Goal: Information Seeking & Learning: Learn about a topic

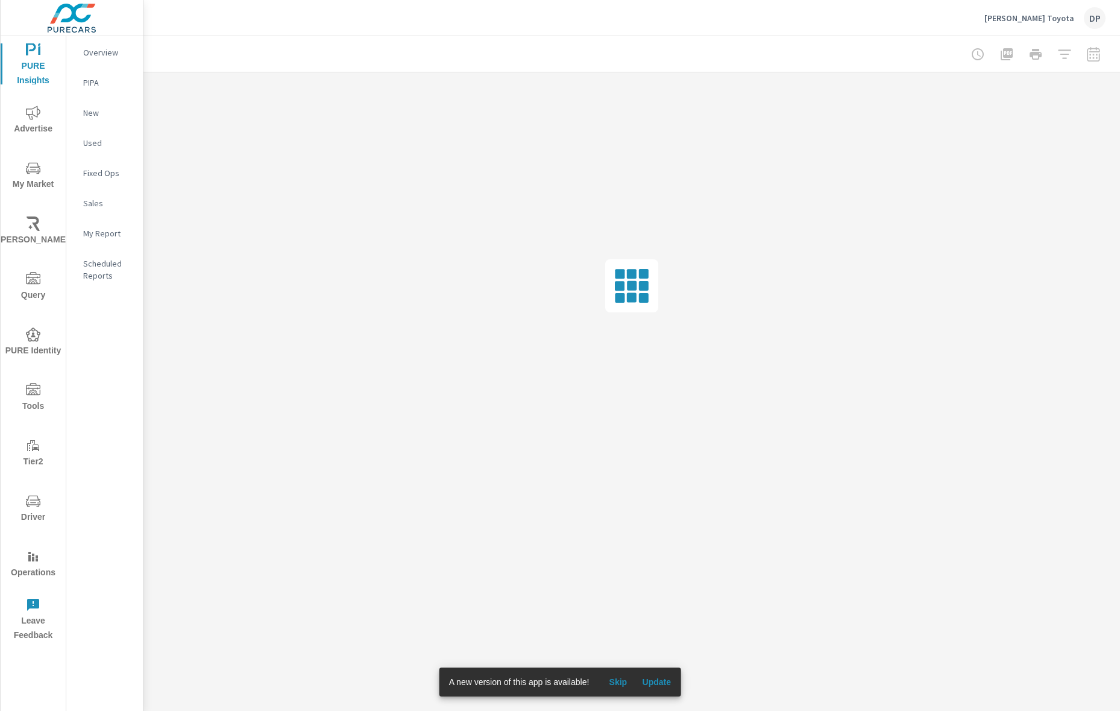
click at [668, 681] on span "Update" at bounding box center [656, 682] width 29 height 11
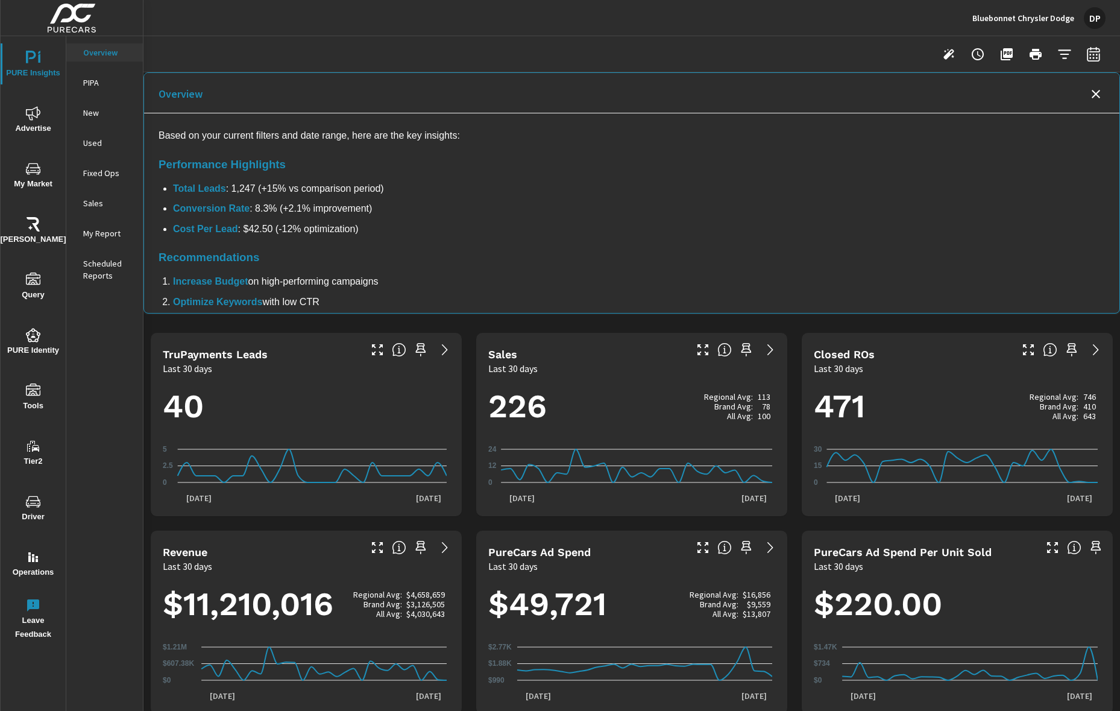
scroll to position [337, 0]
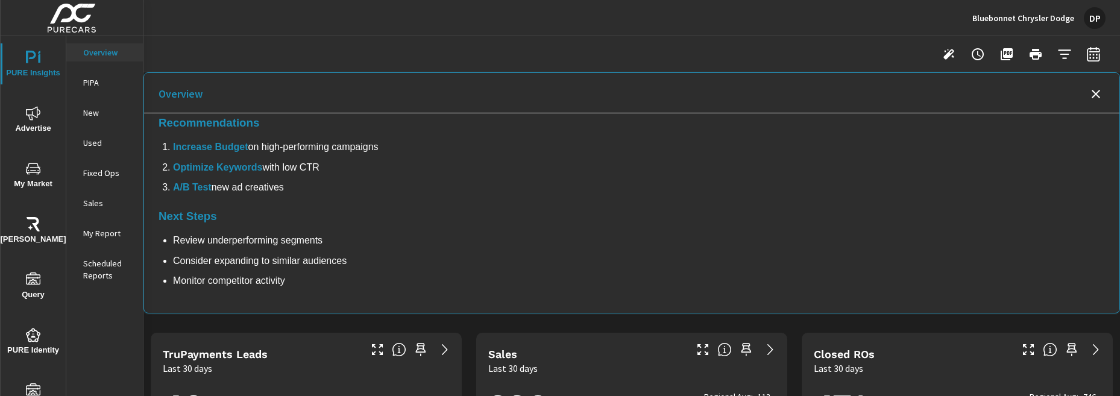
click at [1095, 84] on div "Overview" at bounding box center [632, 93] width 976 height 40
click at [1091, 92] on icon "Close summary" at bounding box center [1096, 94] width 14 height 14
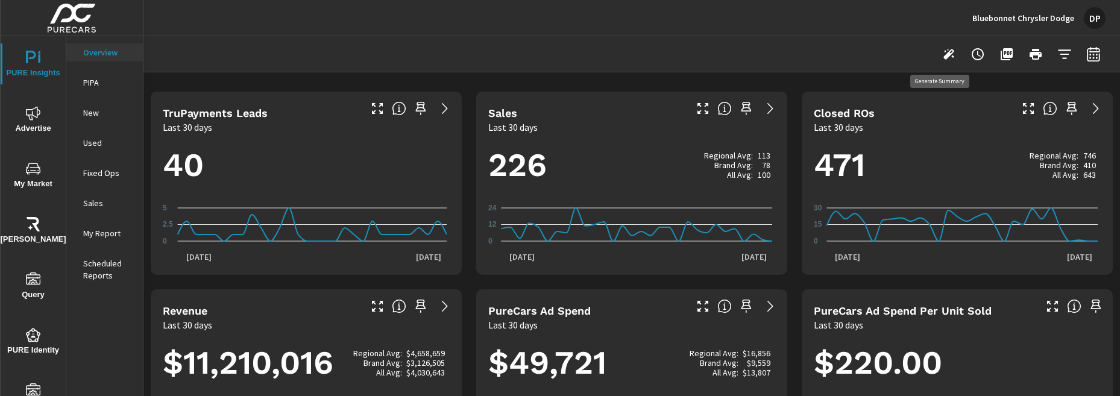
click at [944, 52] on icon "button" at bounding box center [949, 54] width 14 height 14
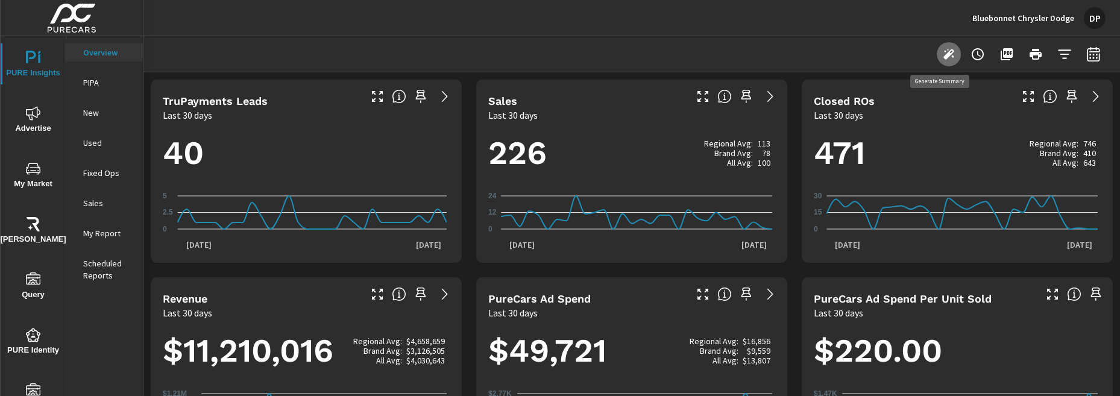
click at [942, 60] on icon "button" at bounding box center [949, 54] width 14 height 14
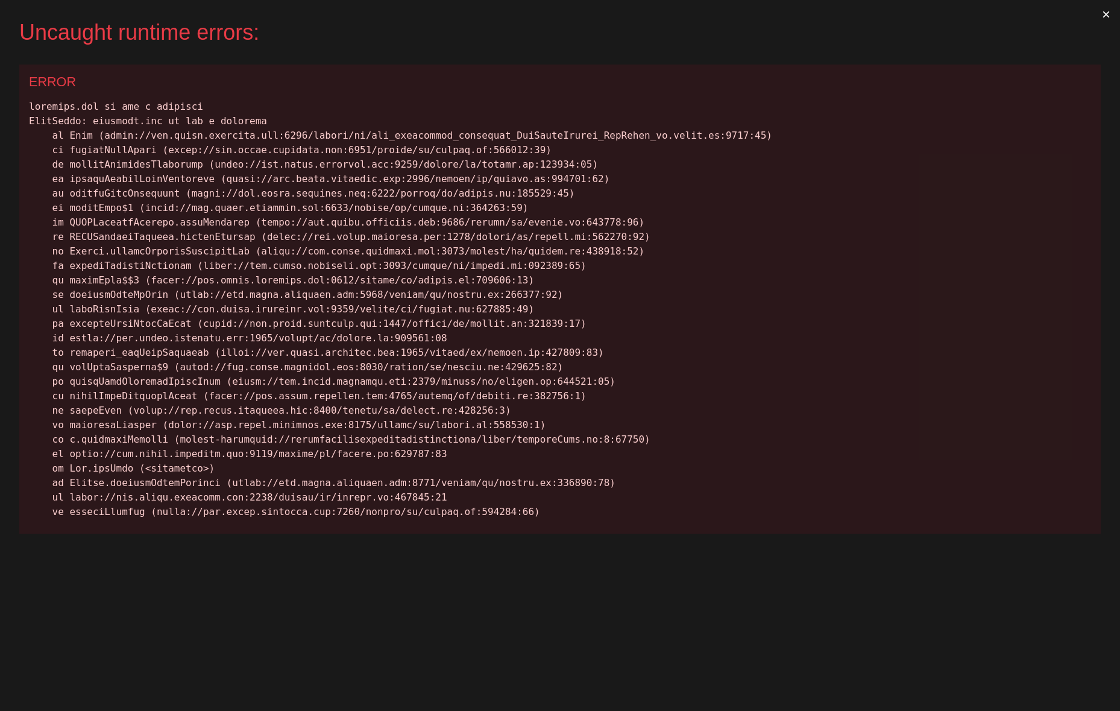
scroll to position [0, 0]
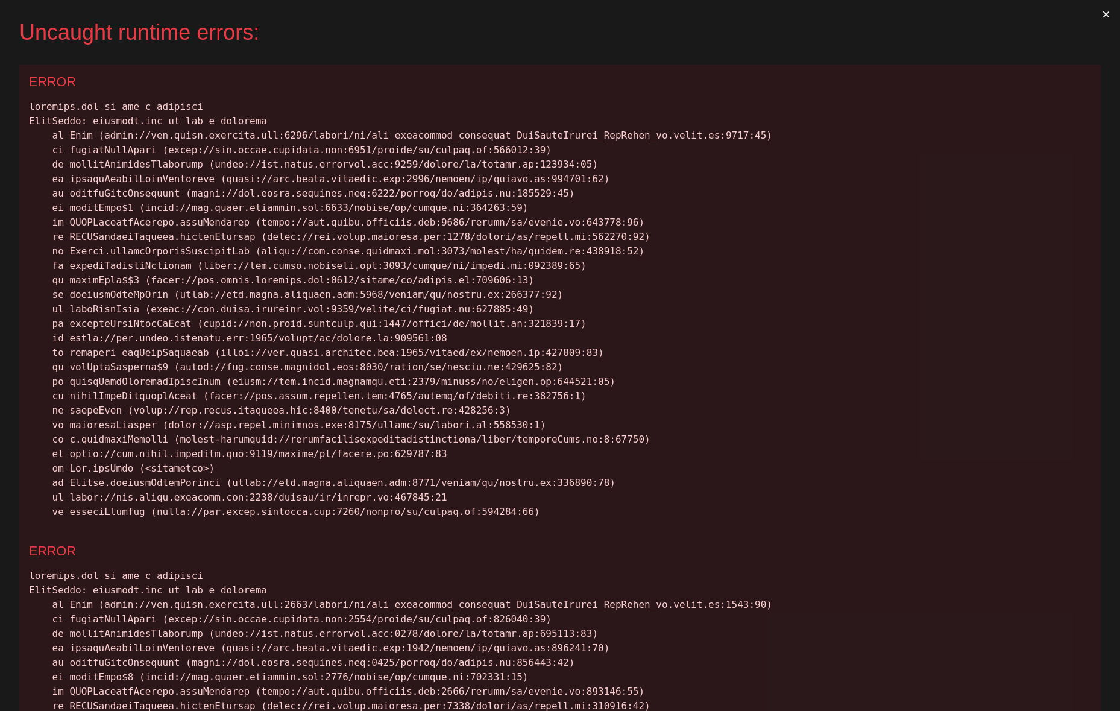
click at [1098, 14] on button "×" at bounding box center [1107, 14] width 28 height 29
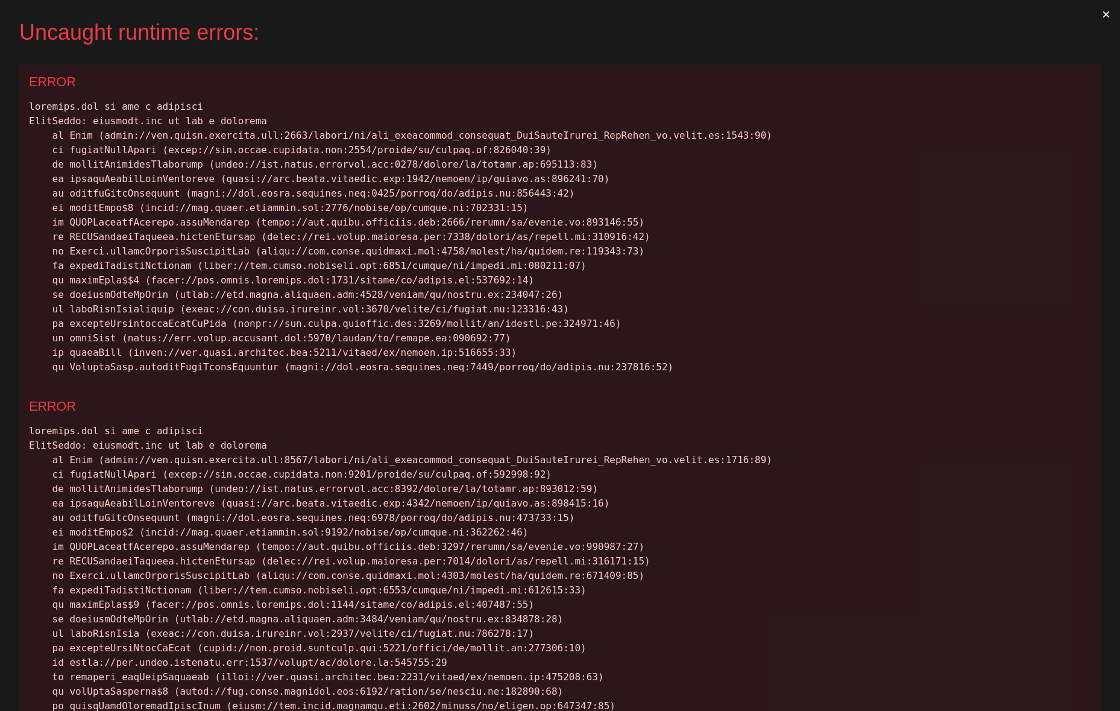
click at [1095, 15] on button "×" at bounding box center [1107, 14] width 28 height 29
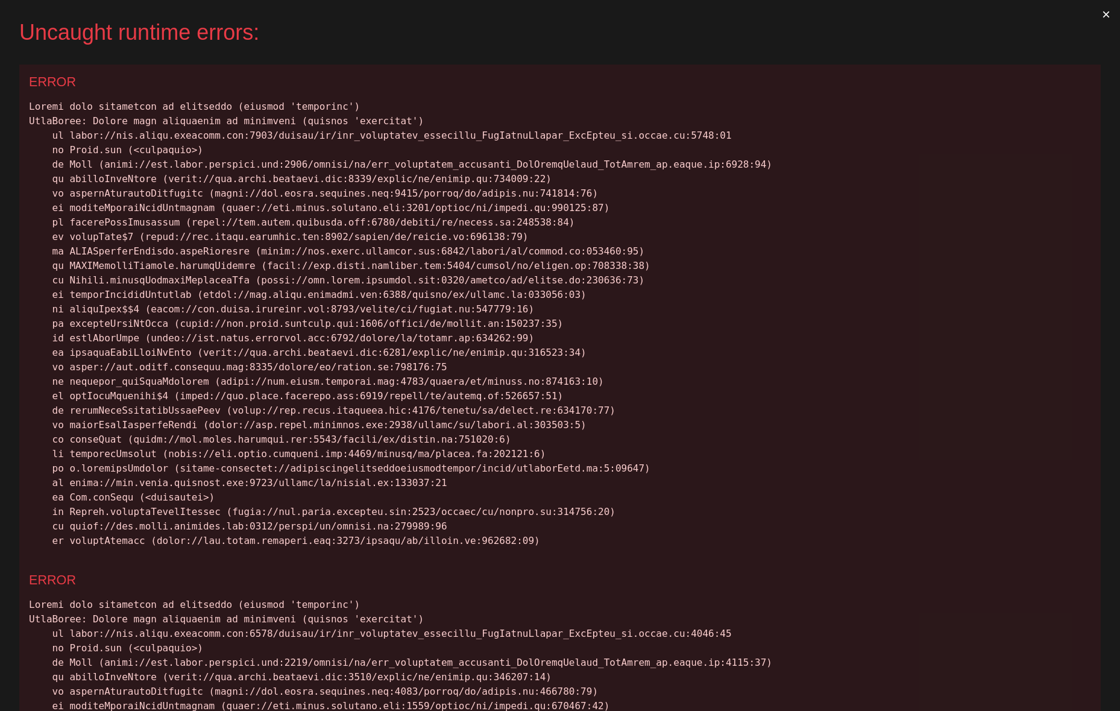
click at [1095, 13] on button "×" at bounding box center [1107, 14] width 28 height 29
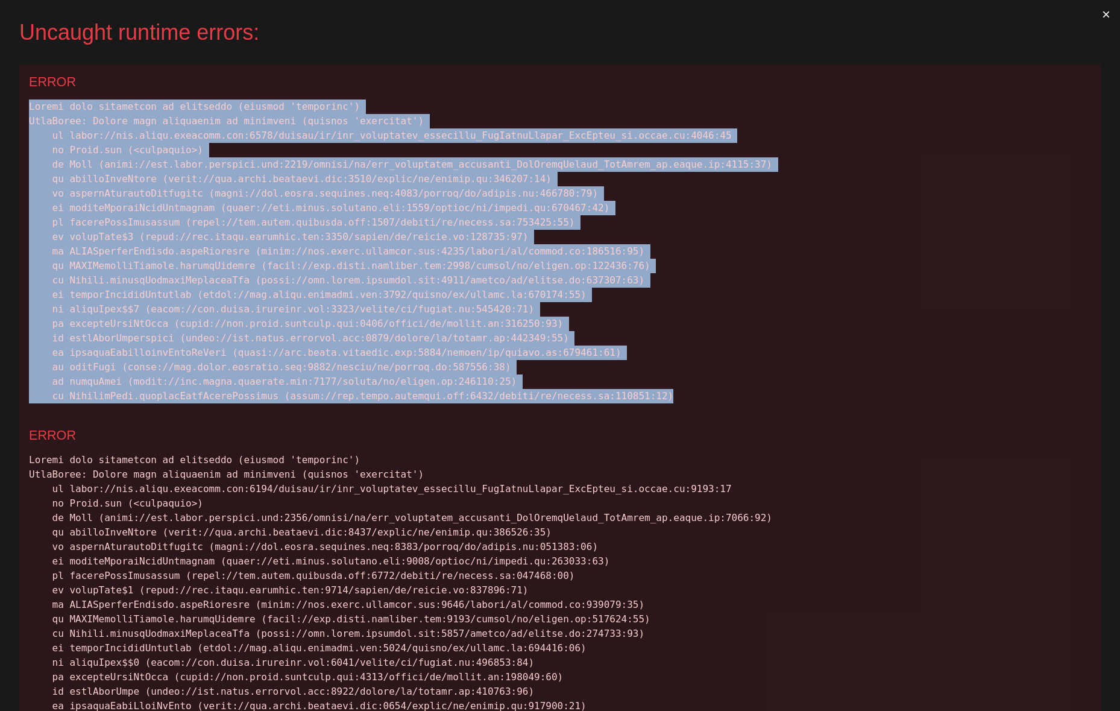
drag, startPoint x: 696, startPoint y: 396, endPoint x: 24, endPoint y: 91, distance: 737.9
click at [24, 91] on div "ERROR" at bounding box center [560, 241] width 1082 height 353
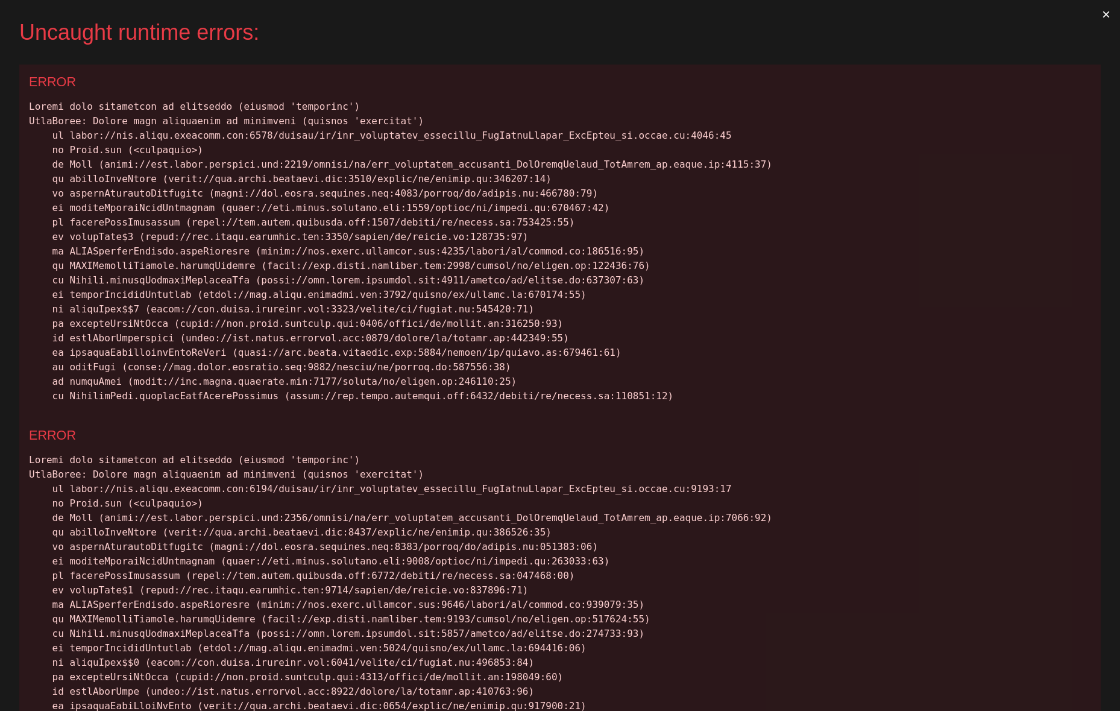
copy div "Cannot read properties of undefined (reading 'component') TypeError: Cannot rea…"
click at [1099, 15] on button "×" at bounding box center [1107, 14] width 28 height 29
click at [1099, 15] on div "DP" at bounding box center [1095, 18] width 22 height 22
click at [1095, 16] on button "×" at bounding box center [1107, 14] width 28 height 29
drag, startPoint x: 686, startPoint y: 402, endPoint x: 24, endPoint y: 89, distance: 732.9
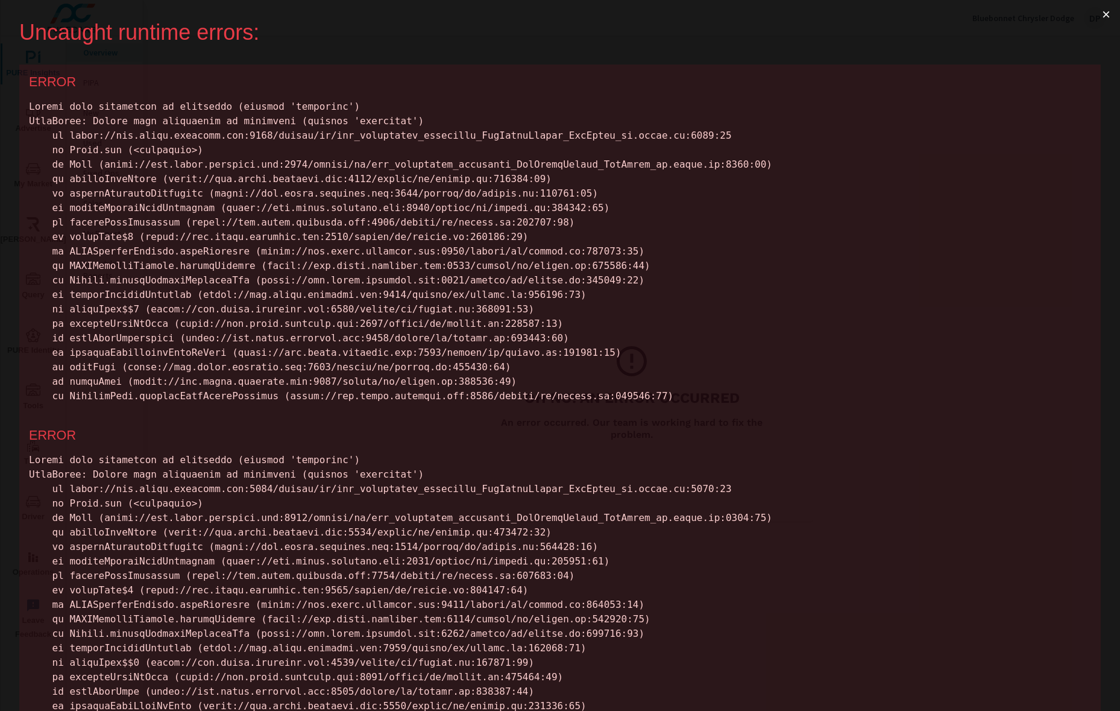
drag, startPoint x: 30, startPoint y: 82, endPoint x: 774, endPoint y: 390, distance: 806.0
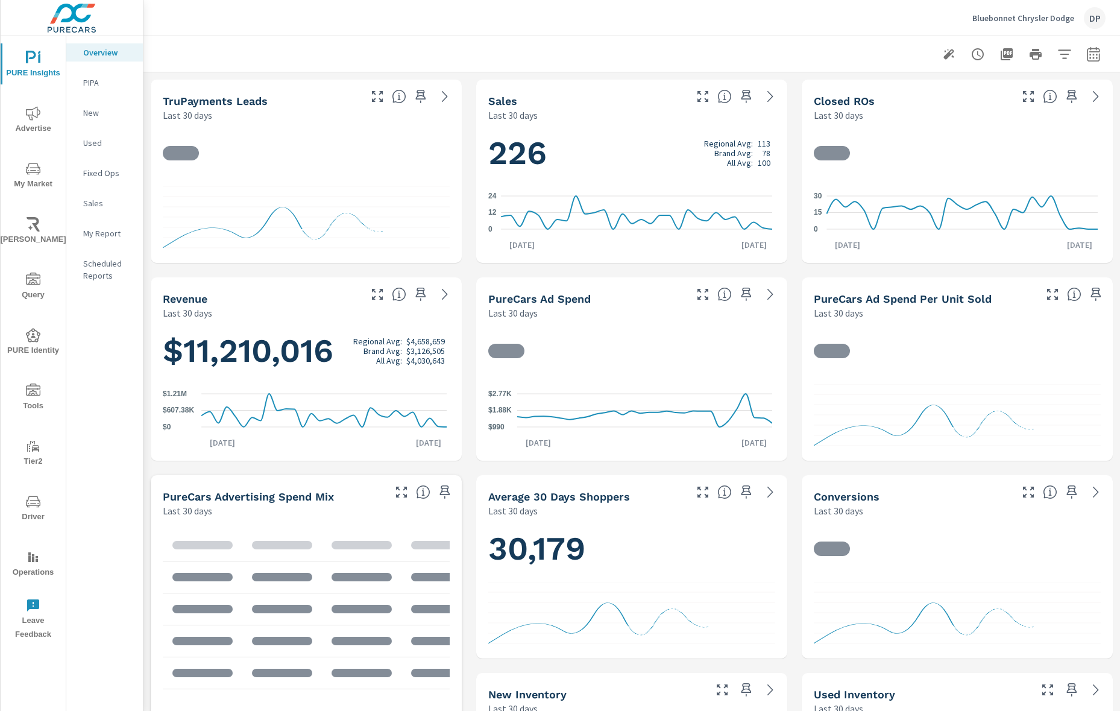
click at [944, 51] on icon "button" at bounding box center [949, 54] width 11 height 11
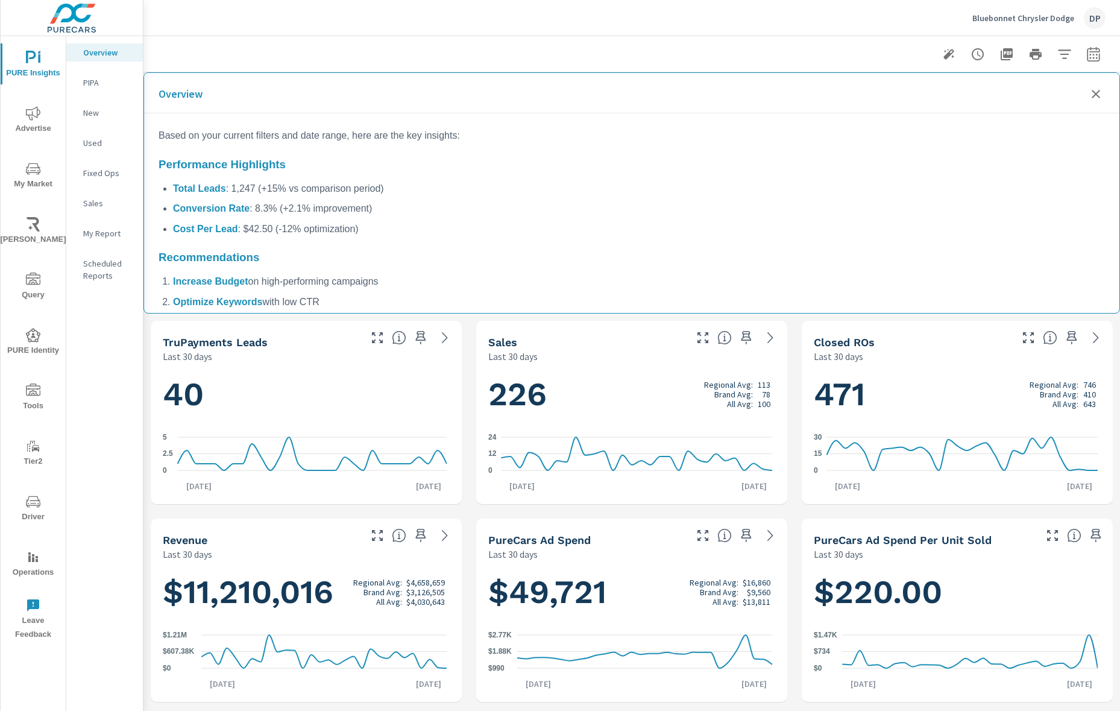
scroll to position [317, 0]
click at [1098, 17] on div "DP" at bounding box center [1095, 18] width 22 height 22
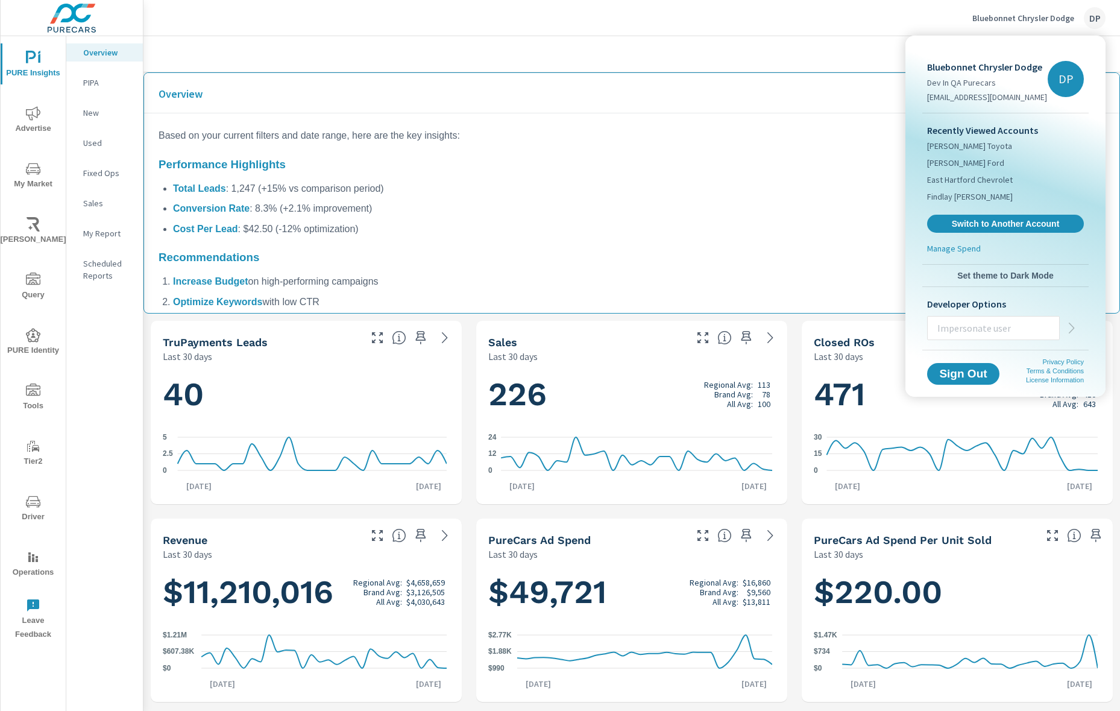
click at [998, 276] on span "Set theme to Dark Mode" at bounding box center [1006, 275] width 157 height 11
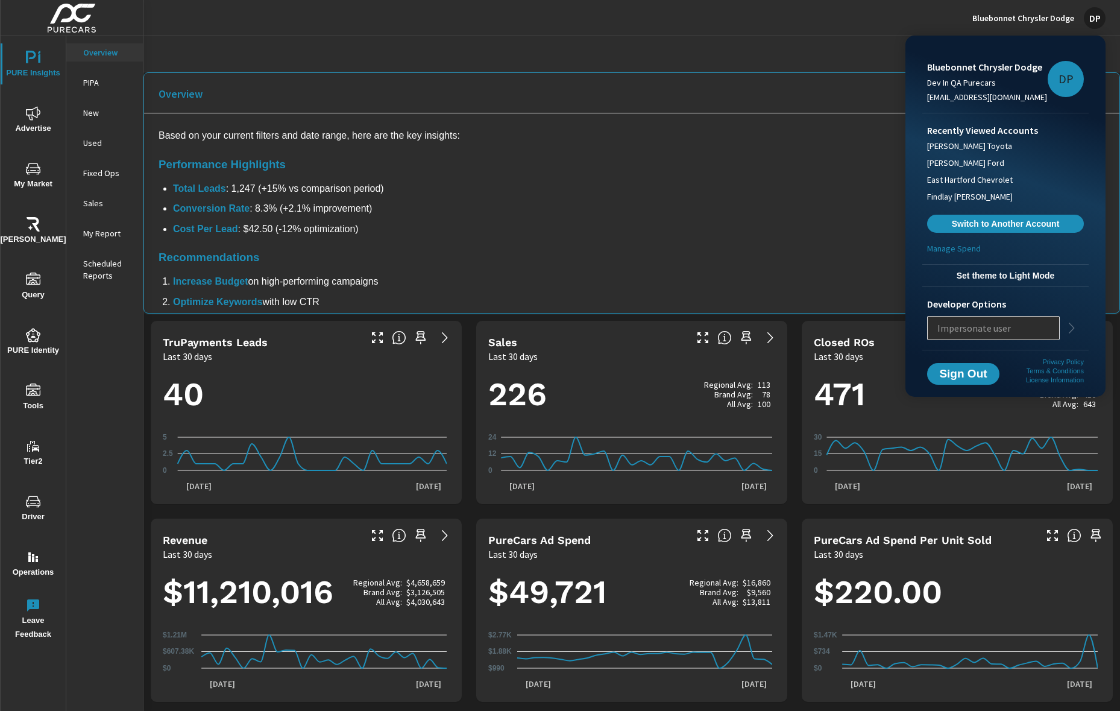
click at [613, 50] on div at bounding box center [560, 355] width 1120 height 711
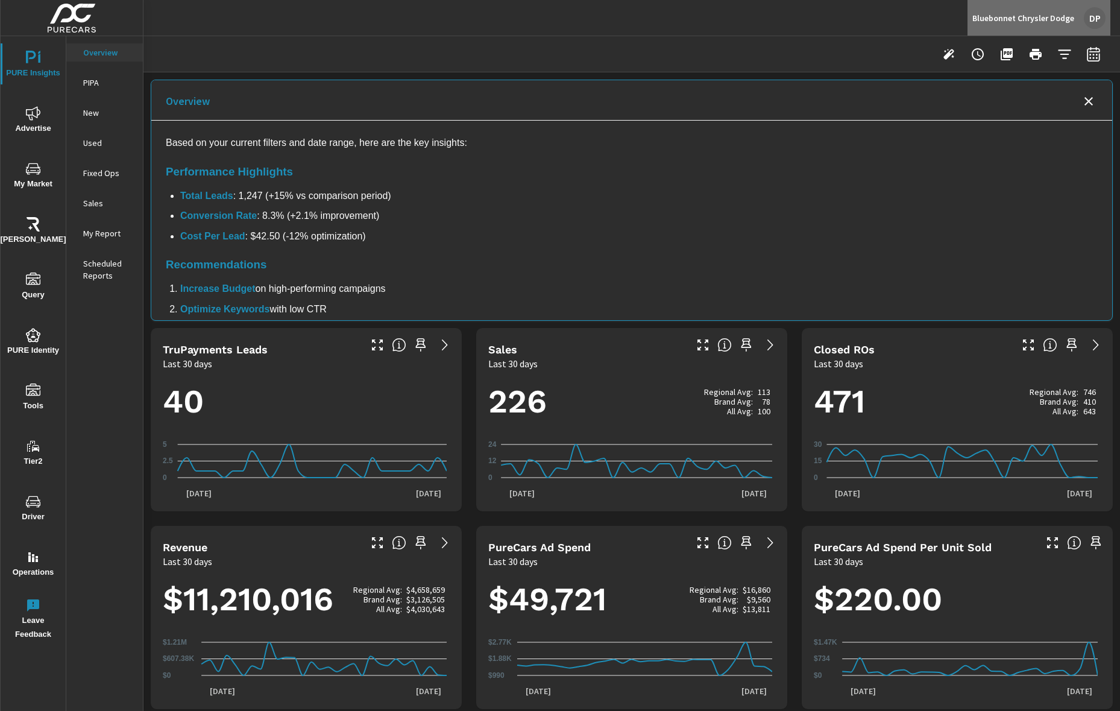
click at [1062, 21] on p "Bluebonnet Chrysler Dodge" at bounding box center [1024, 18] width 102 height 11
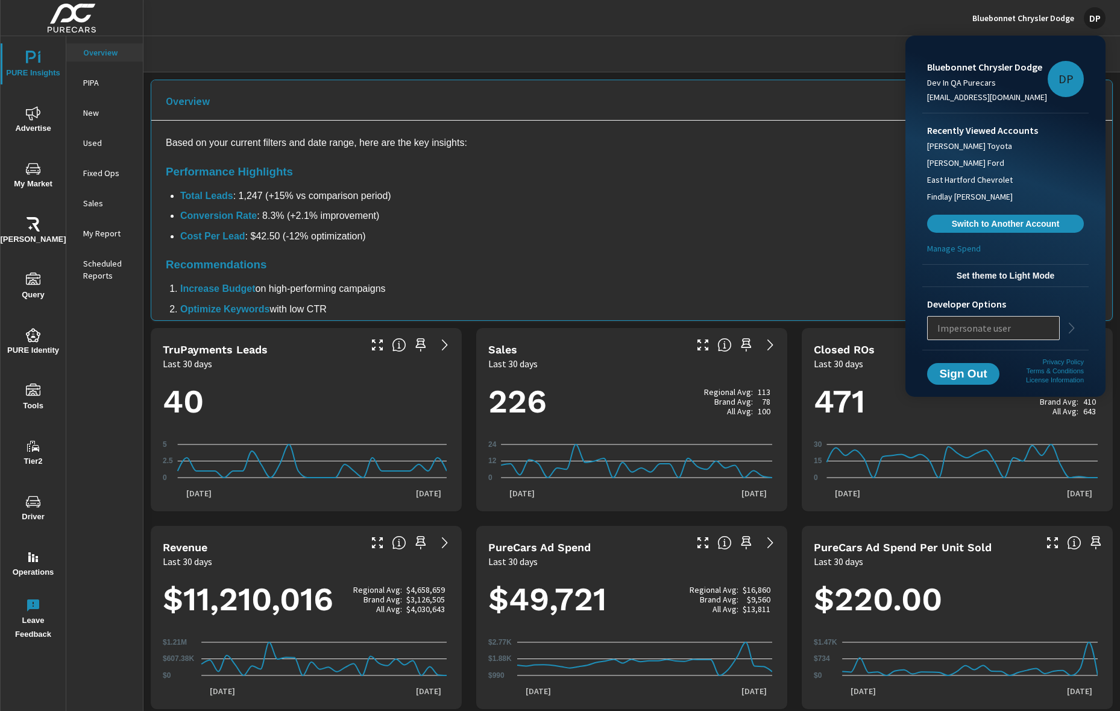
click at [1003, 273] on span "Set theme to Light Mode" at bounding box center [1006, 275] width 157 height 11
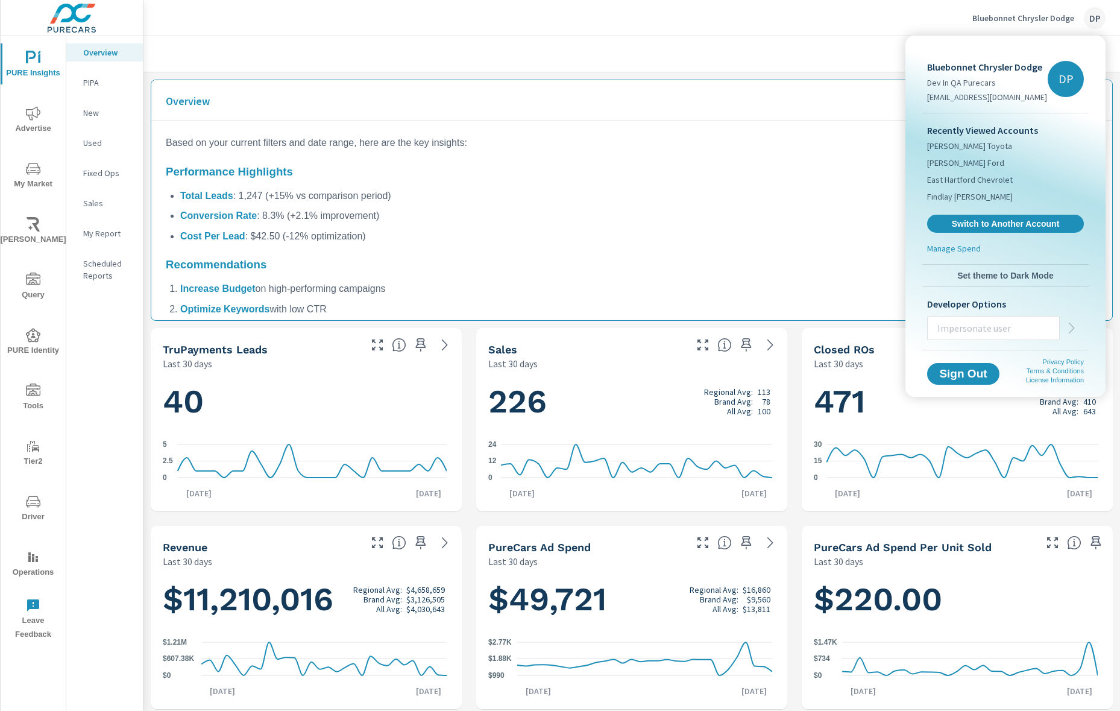
click at [788, 375] on div at bounding box center [560, 355] width 1120 height 711
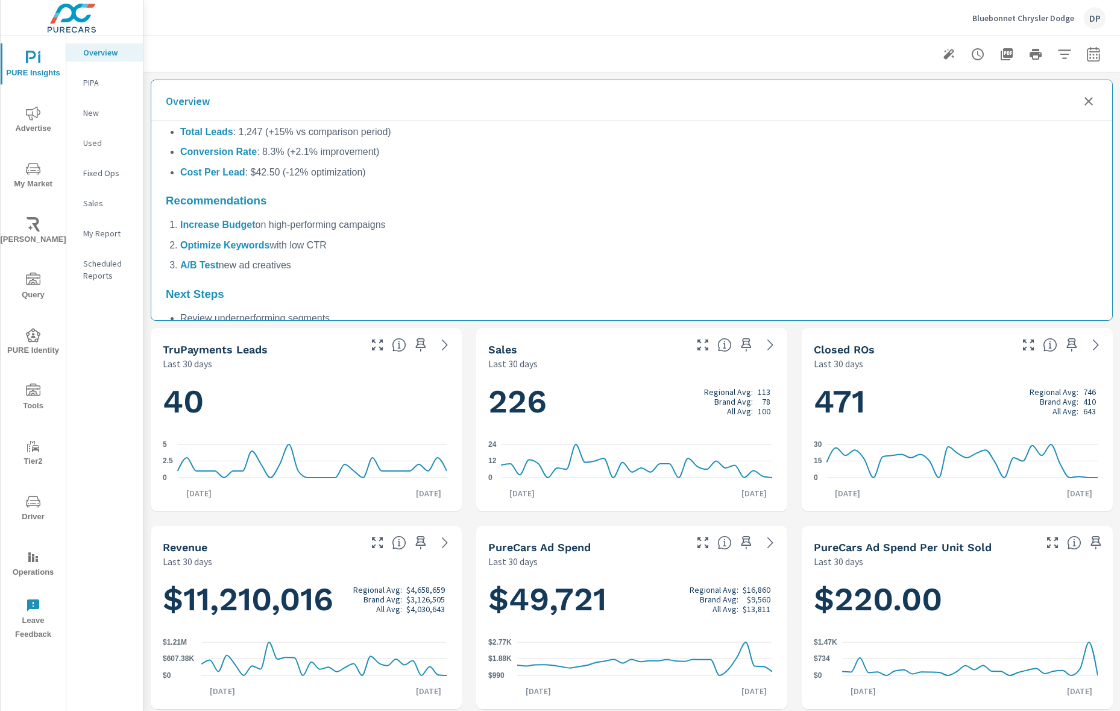
scroll to position [0, 0]
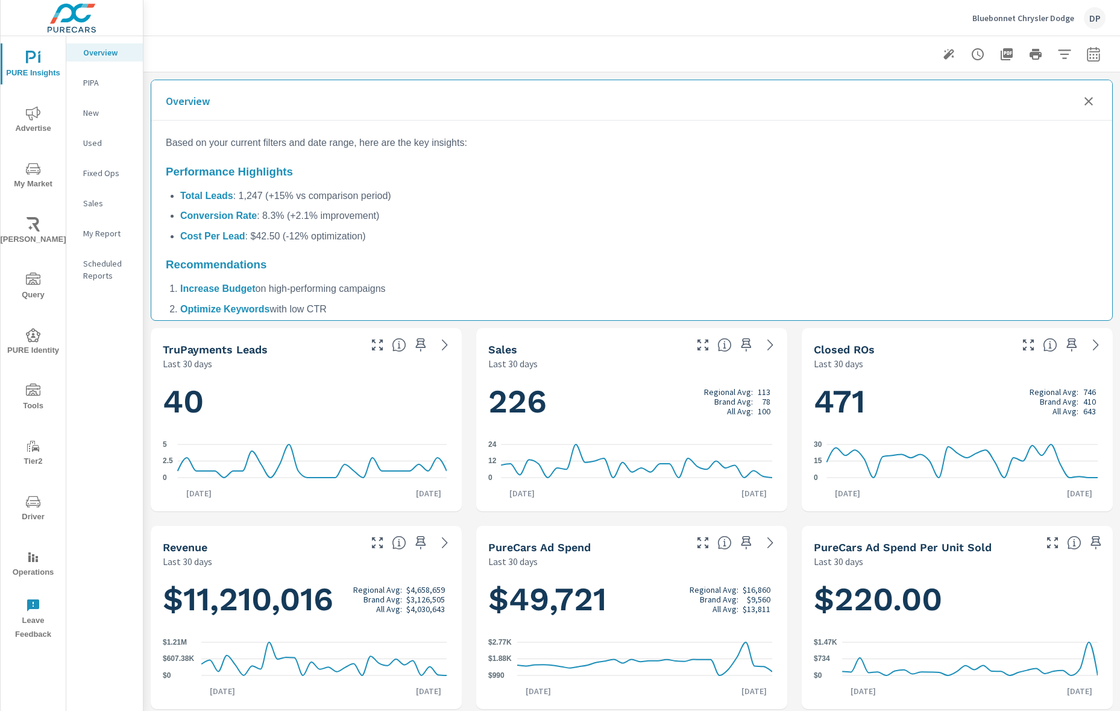
click at [1082, 101] on icon "Close summary" at bounding box center [1089, 101] width 14 height 14
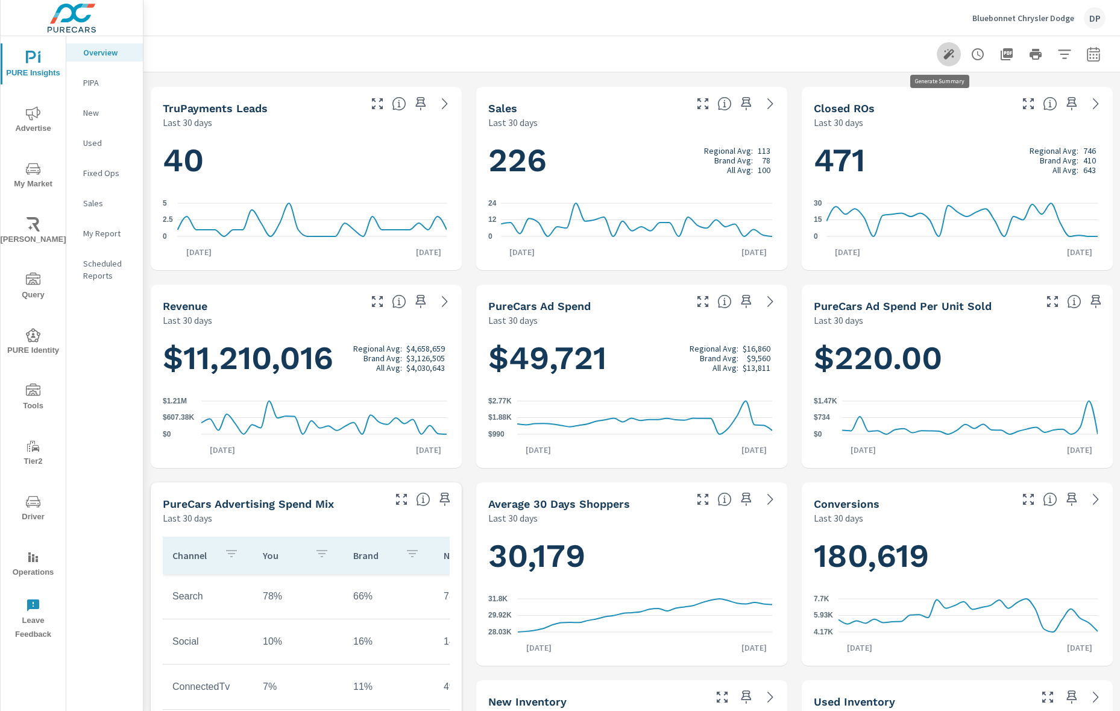
click at [944, 55] on icon "button" at bounding box center [949, 54] width 14 height 14
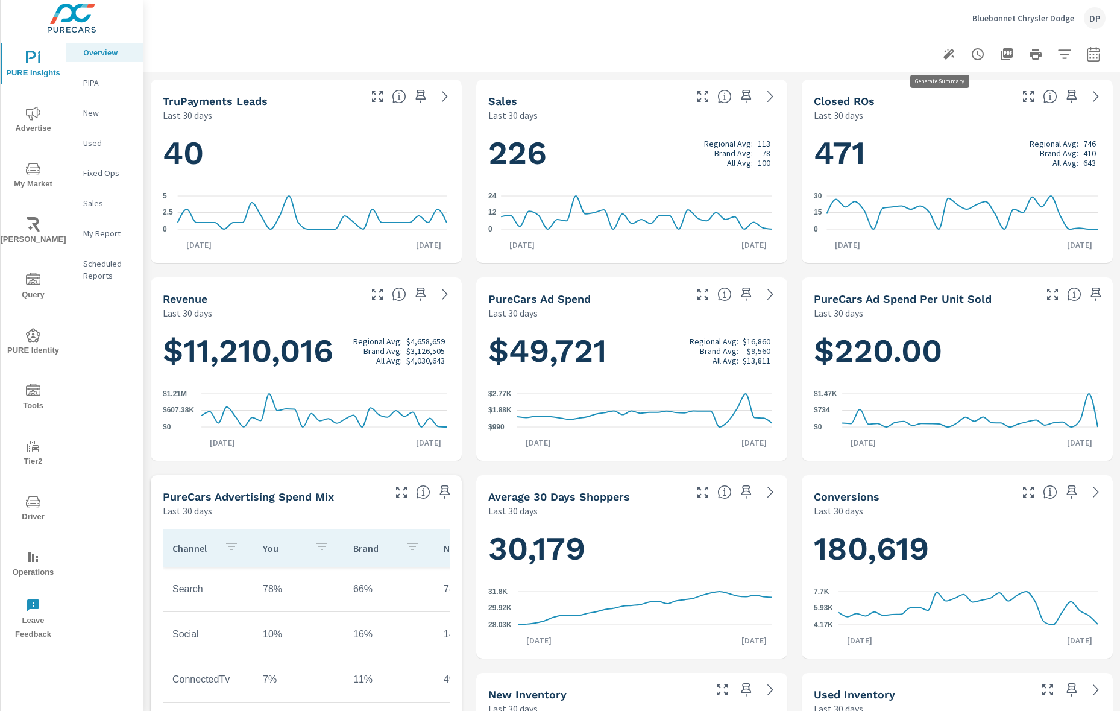
click at [942, 56] on icon "button" at bounding box center [949, 54] width 14 height 14
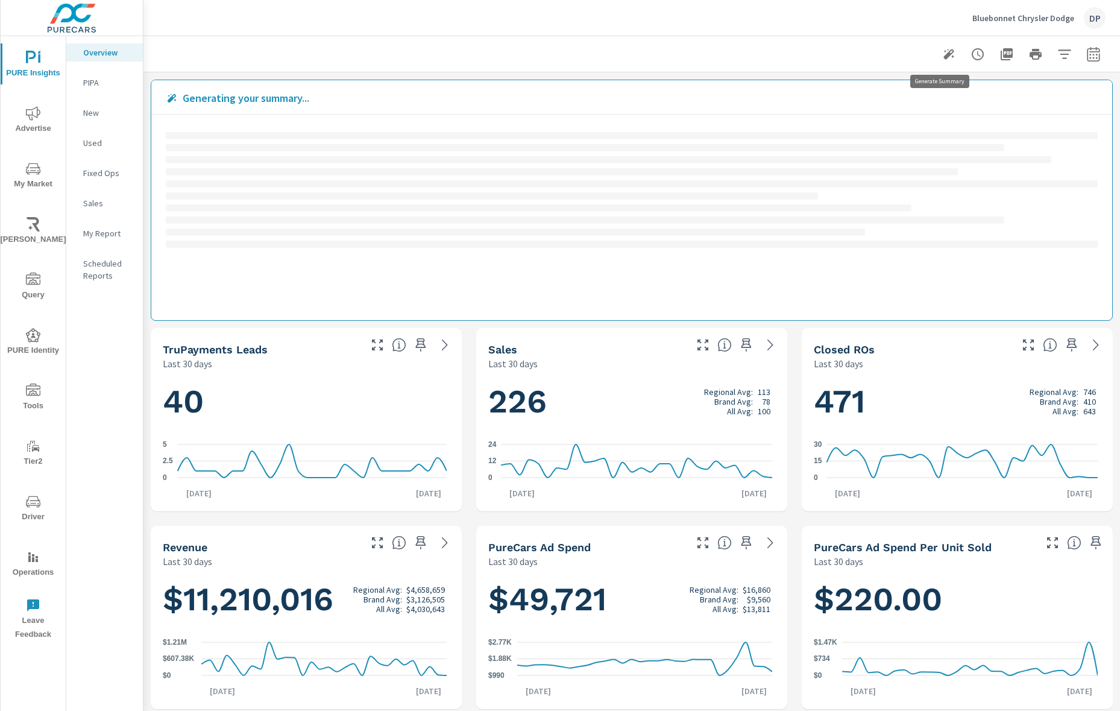
scroll to position [317, 0]
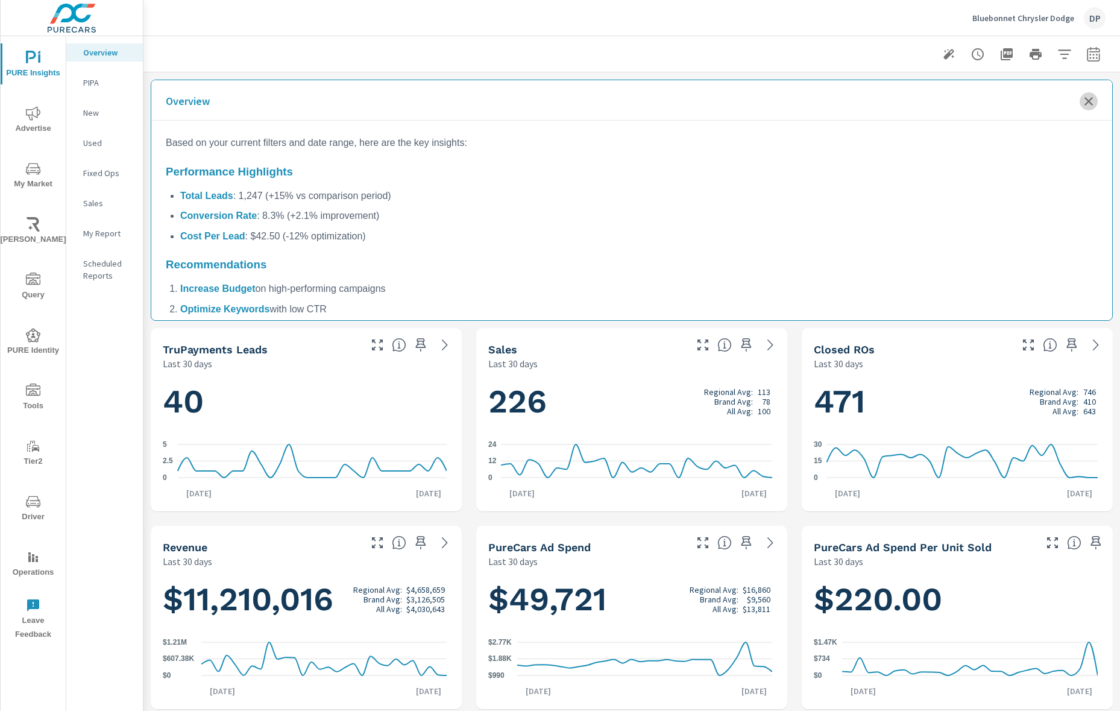
click at [1082, 101] on icon "Close summary" at bounding box center [1089, 101] width 14 height 14
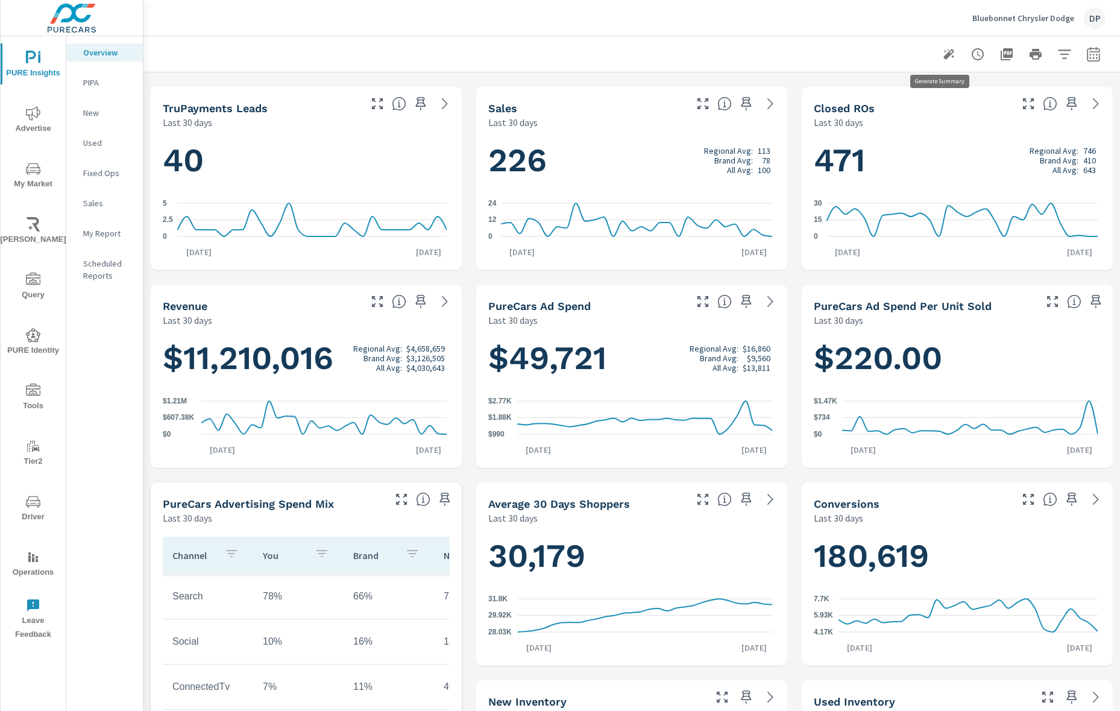
click at [942, 53] on icon "button" at bounding box center [949, 54] width 14 height 14
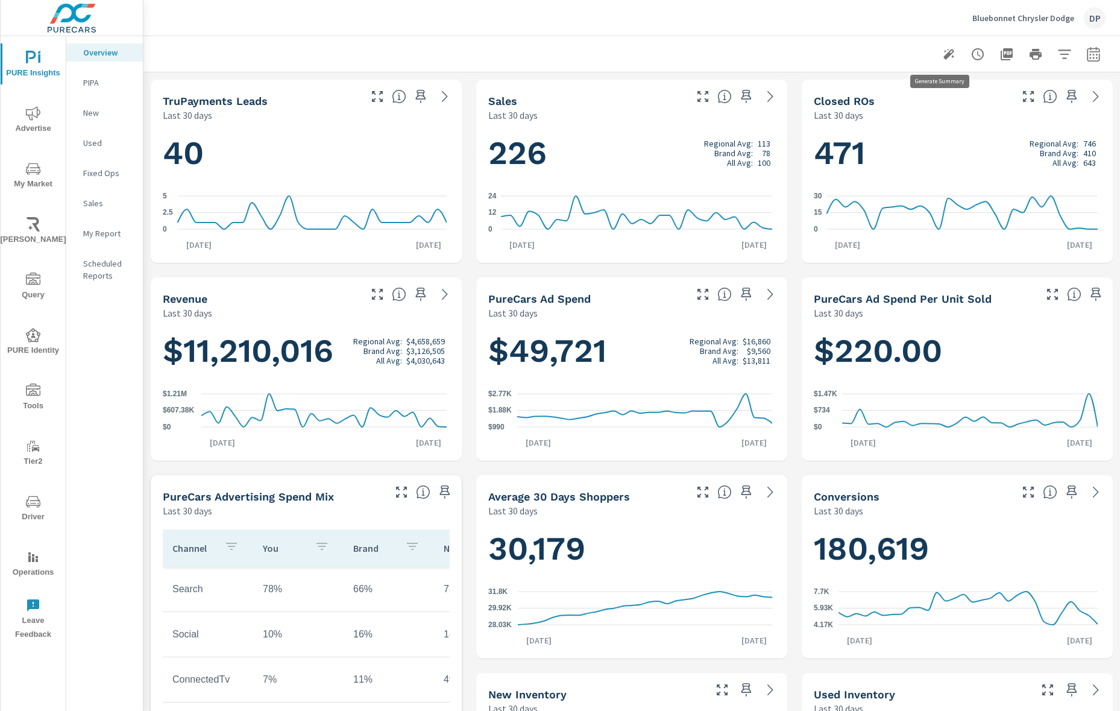
click at [942, 57] on icon "button" at bounding box center [949, 54] width 14 height 14
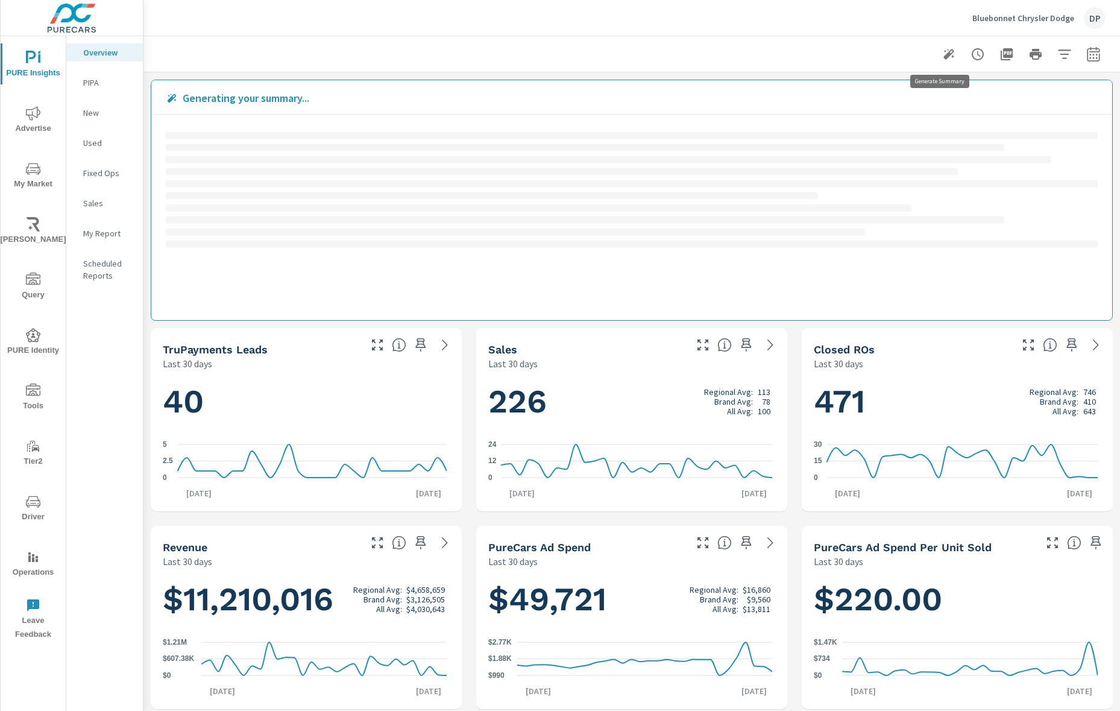
click at [942, 57] on icon "button" at bounding box center [949, 54] width 14 height 14
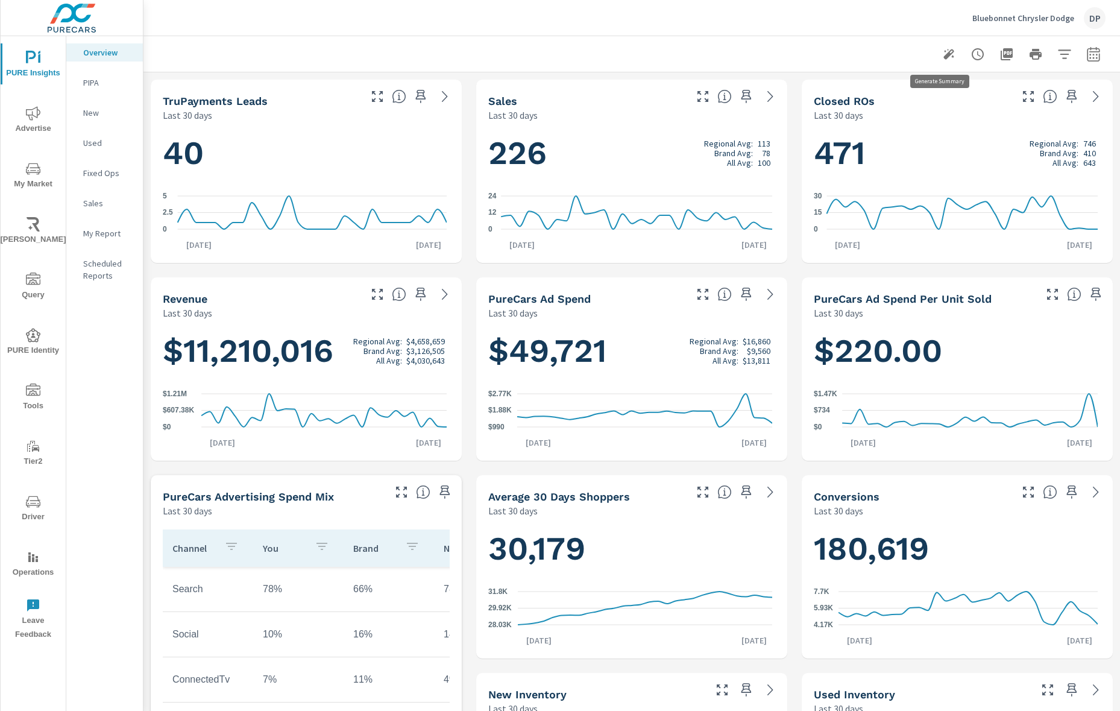
click at [942, 54] on icon "button" at bounding box center [949, 54] width 14 height 14
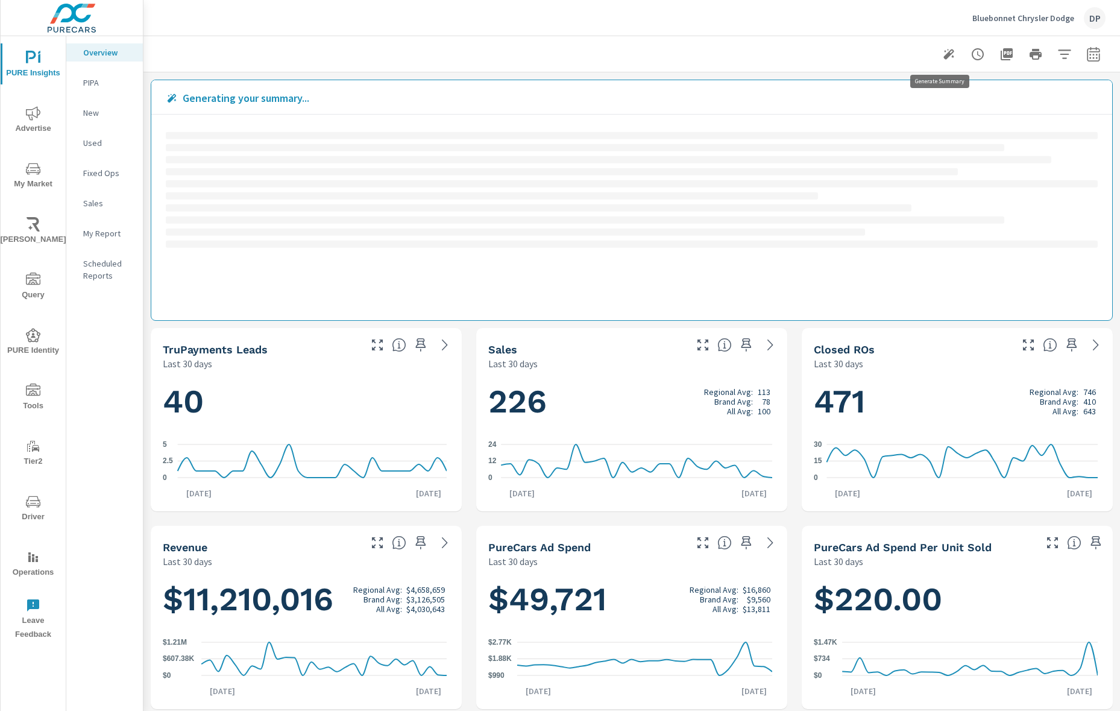
click at [942, 54] on icon "button" at bounding box center [949, 54] width 14 height 14
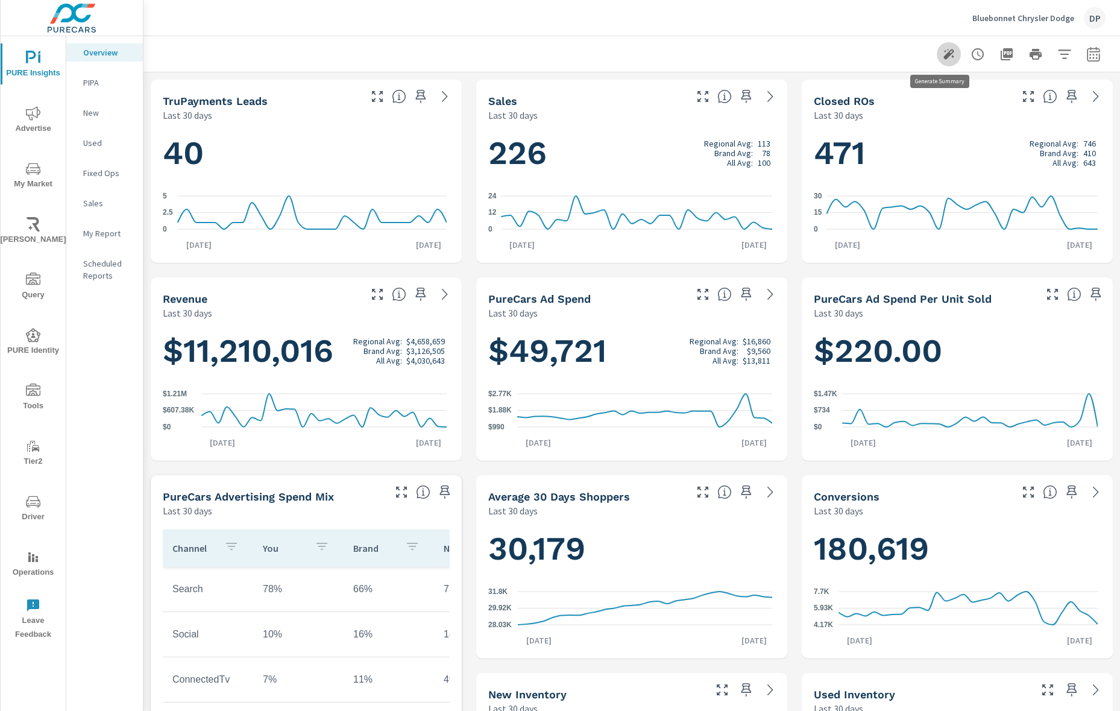
click at [942, 52] on icon "button" at bounding box center [949, 54] width 14 height 14
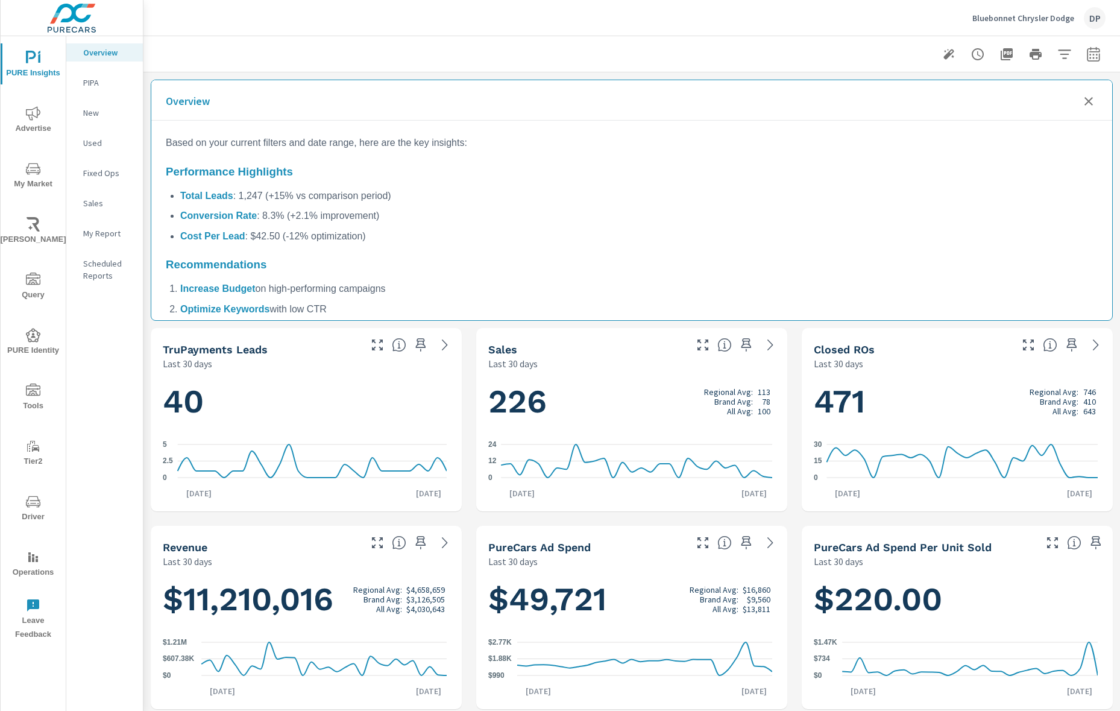
click at [1085, 101] on icon "Close summary" at bounding box center [1089, 101] width 8 height 8
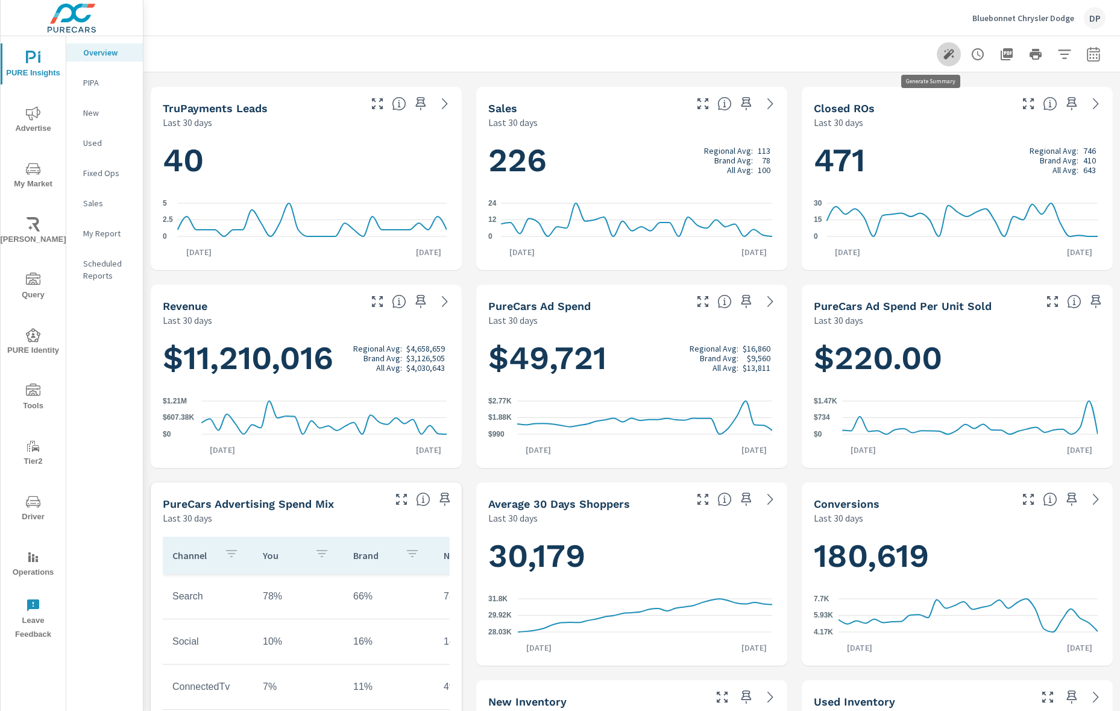
click at [942, 59] on icon "button" at bounding box center [949, 54] width 14 height 14
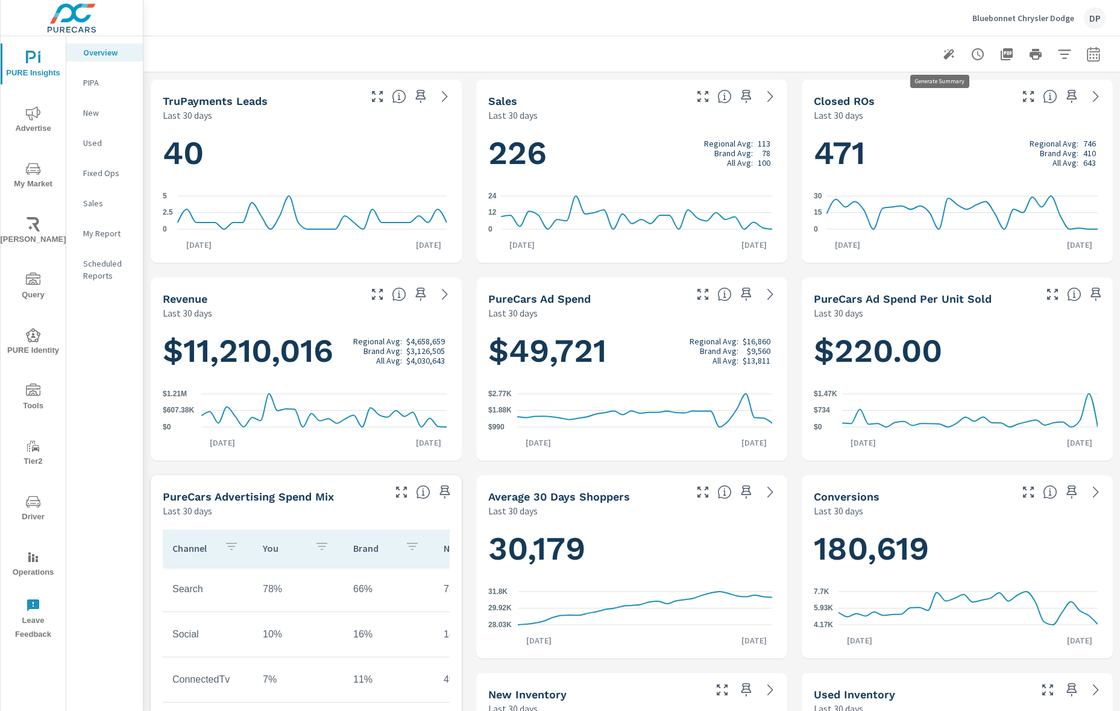
click at [942, 52] on icon "button" at bounding box center [949, 54] width 14 height 14
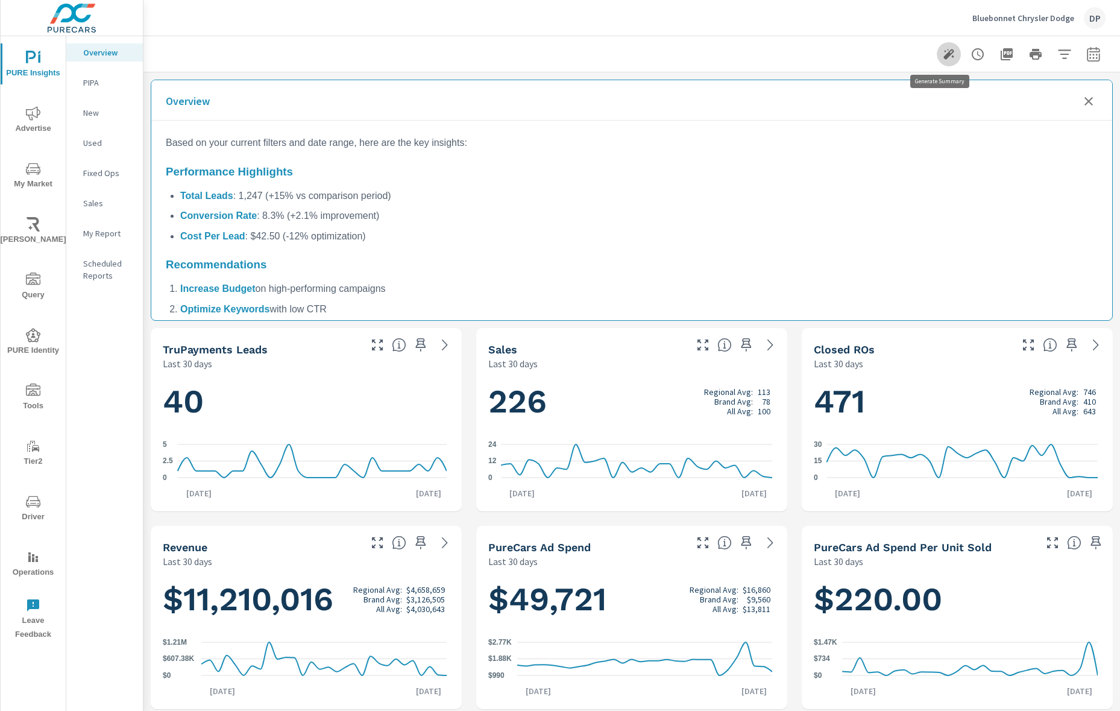
click at [944, 55] on icon "button" at bounding box center [949, 54] width 11 height 11
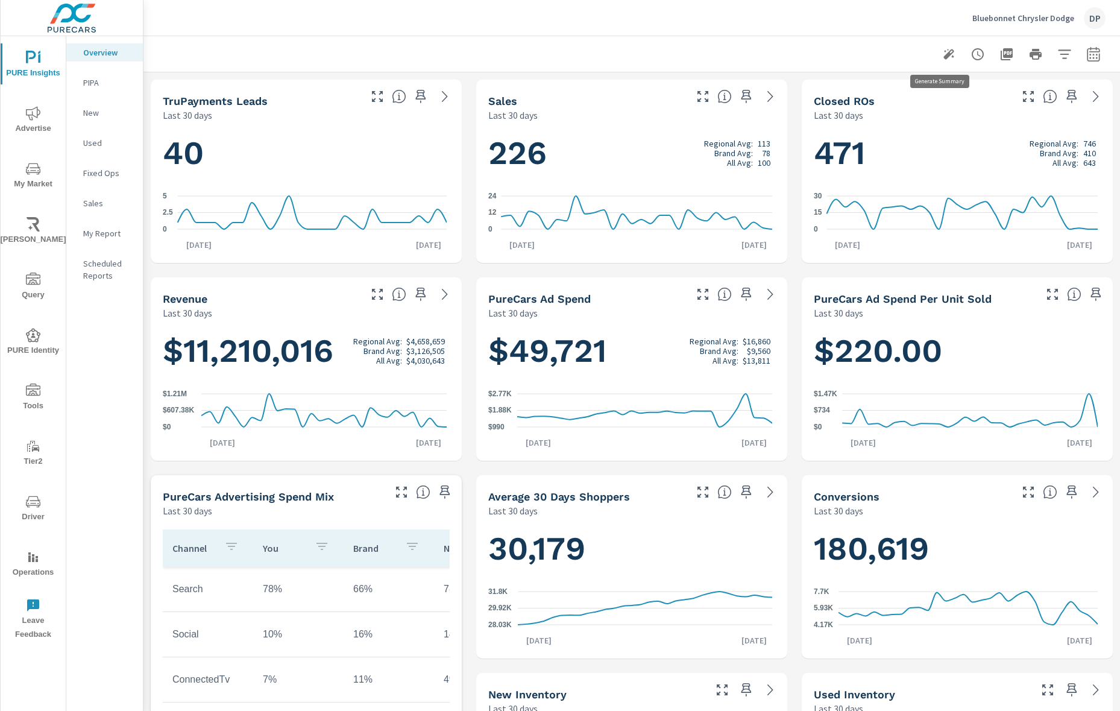
click at [944, 54] on icon "button" at bounding box center [949, 54] width 11 height 11
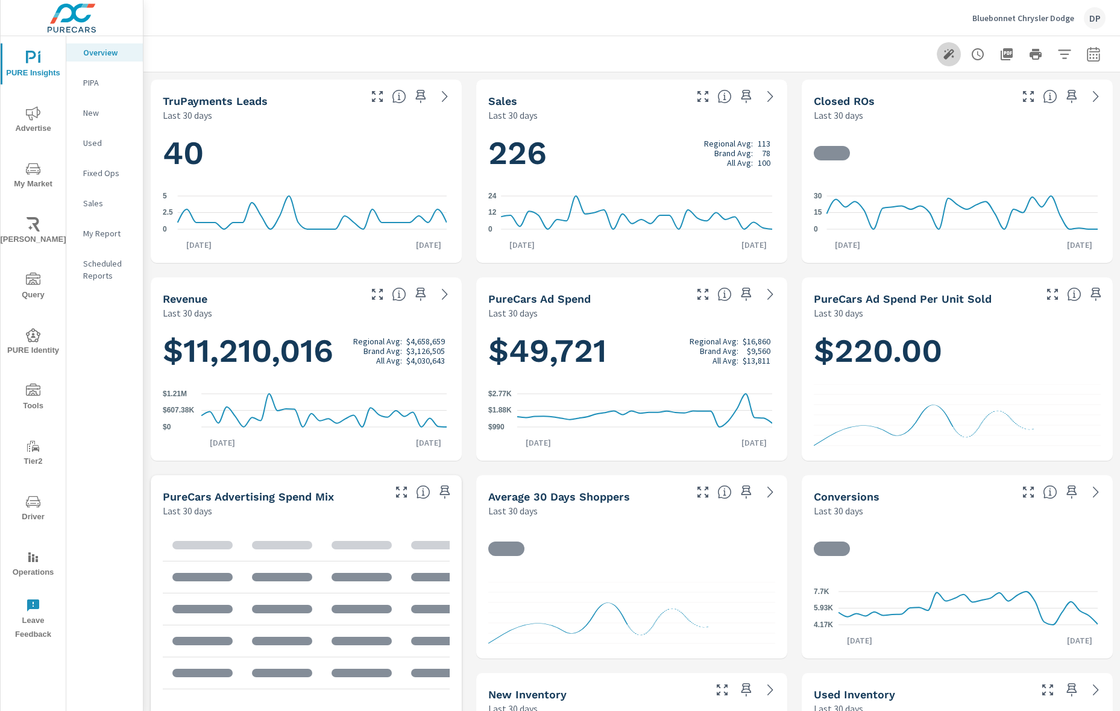
click at [944, 58] on icon "button" at bounding box center [949, 54] width 14 height 14
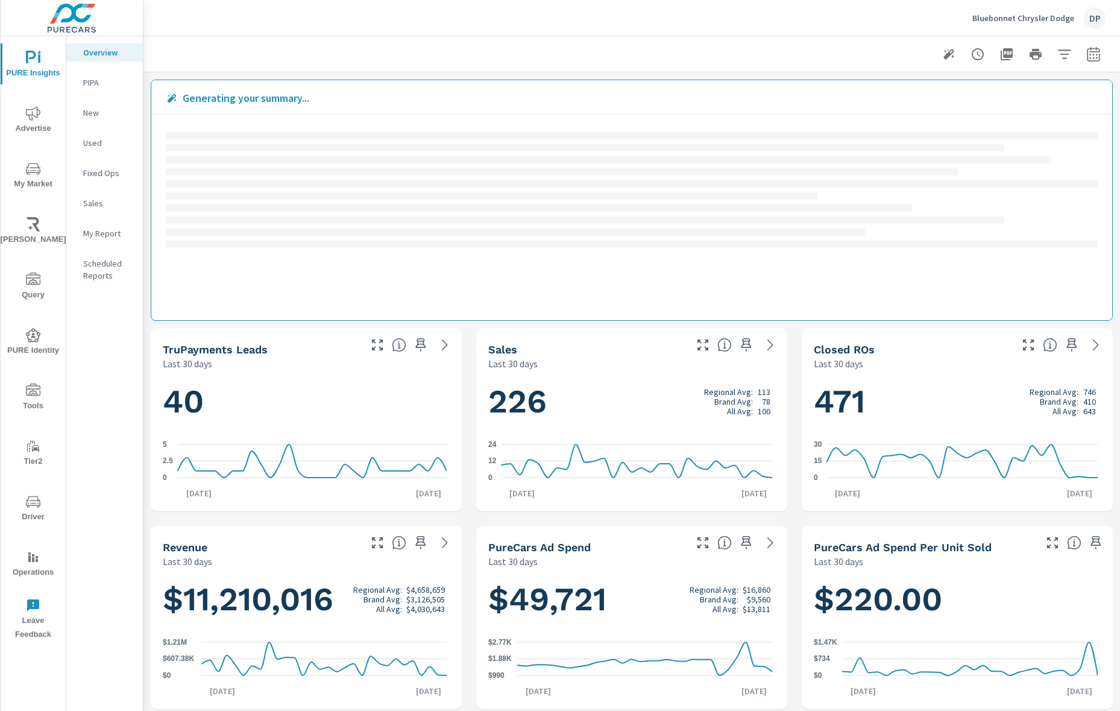
scroll to position [317, 0]
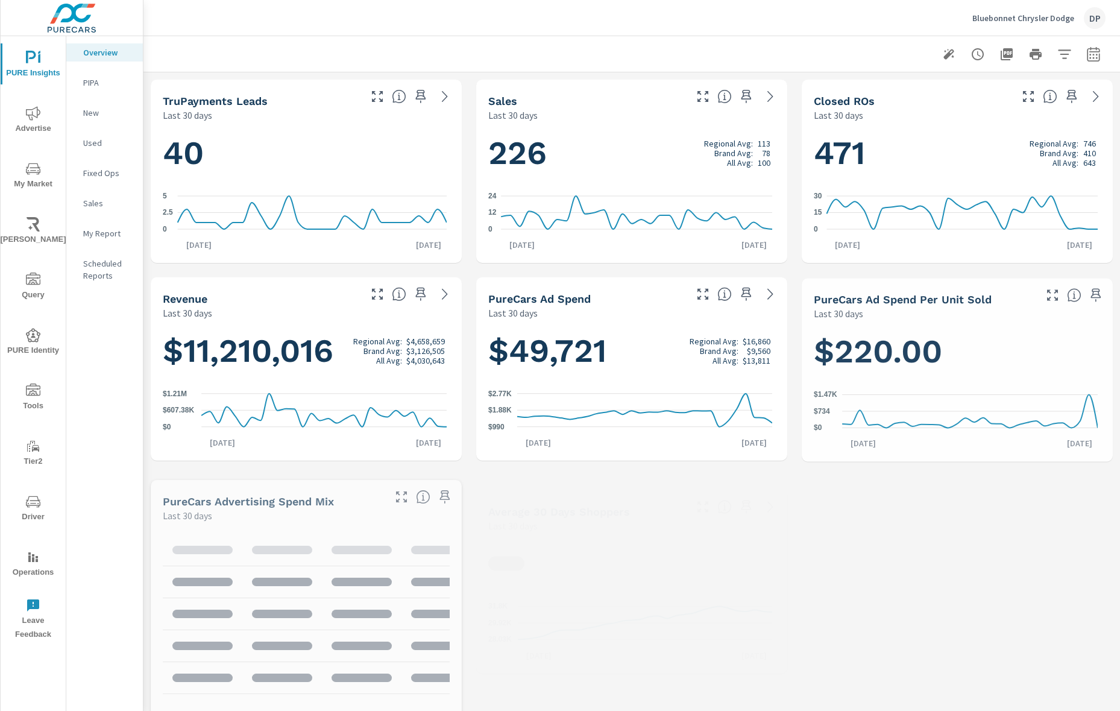
click at [942, 58] on icon "button" at bounding box center [949, 54] width 14 height 14
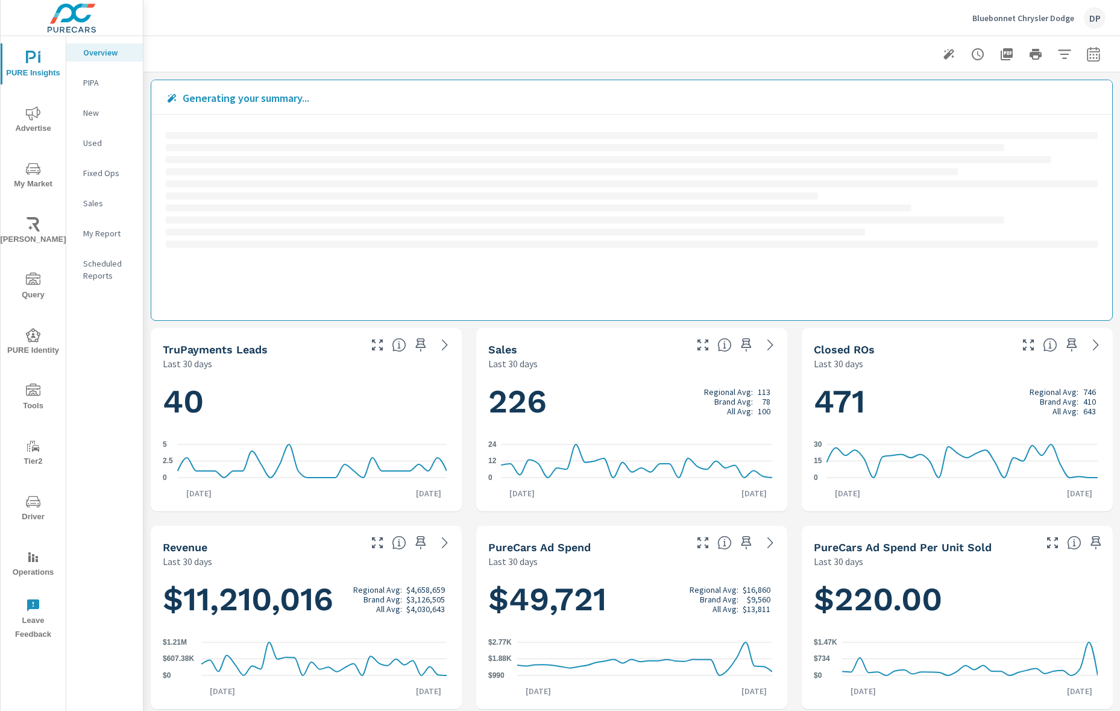
scroll to position [317, 0]
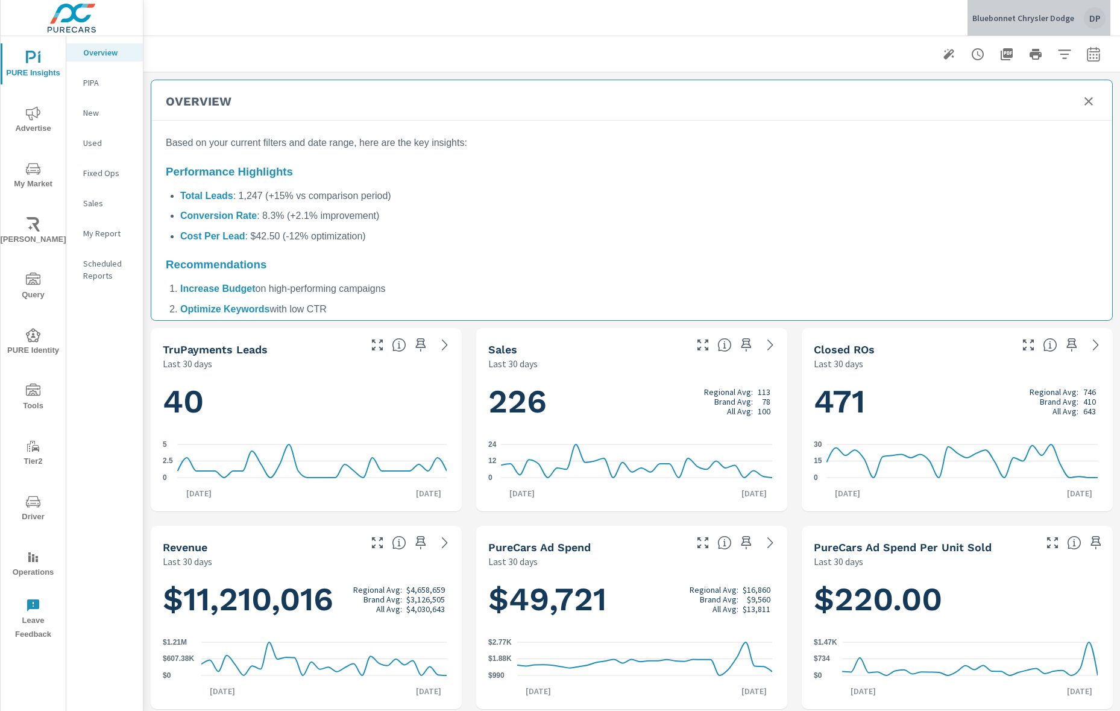
click at [1087, 19] on div "DP" at bounding box center [1095, 18] width 22 height 22
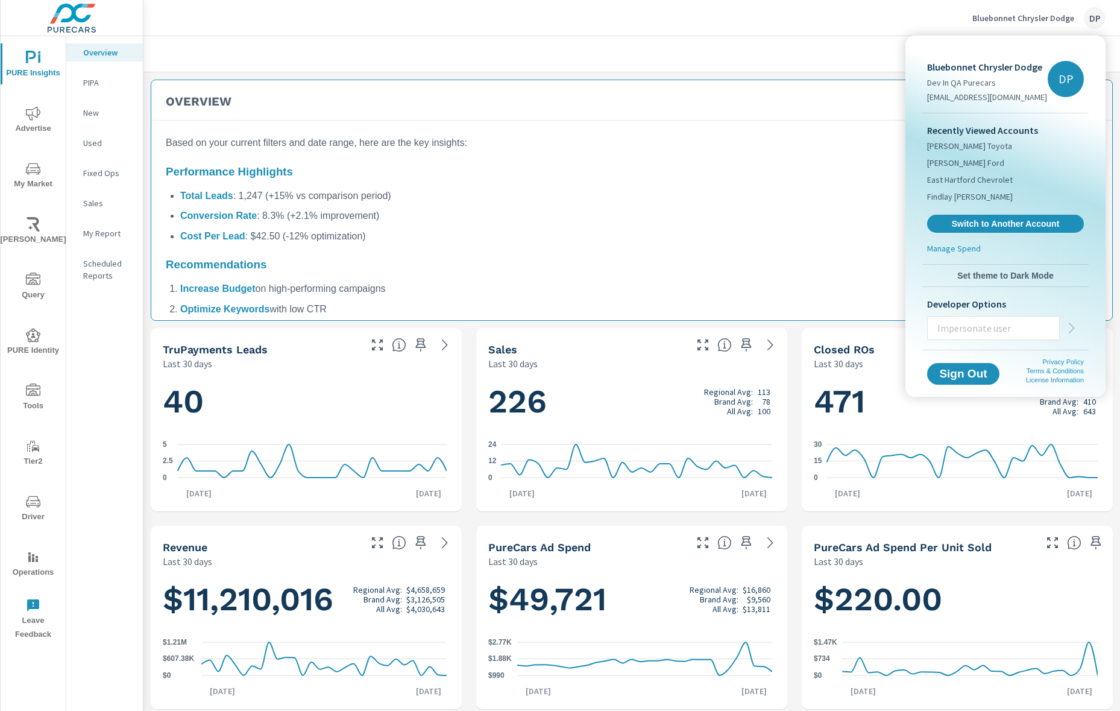
click at [997, 277] on span "Set theme to Dark Mode" at bounding box center [1006, 275] width 157 height 11
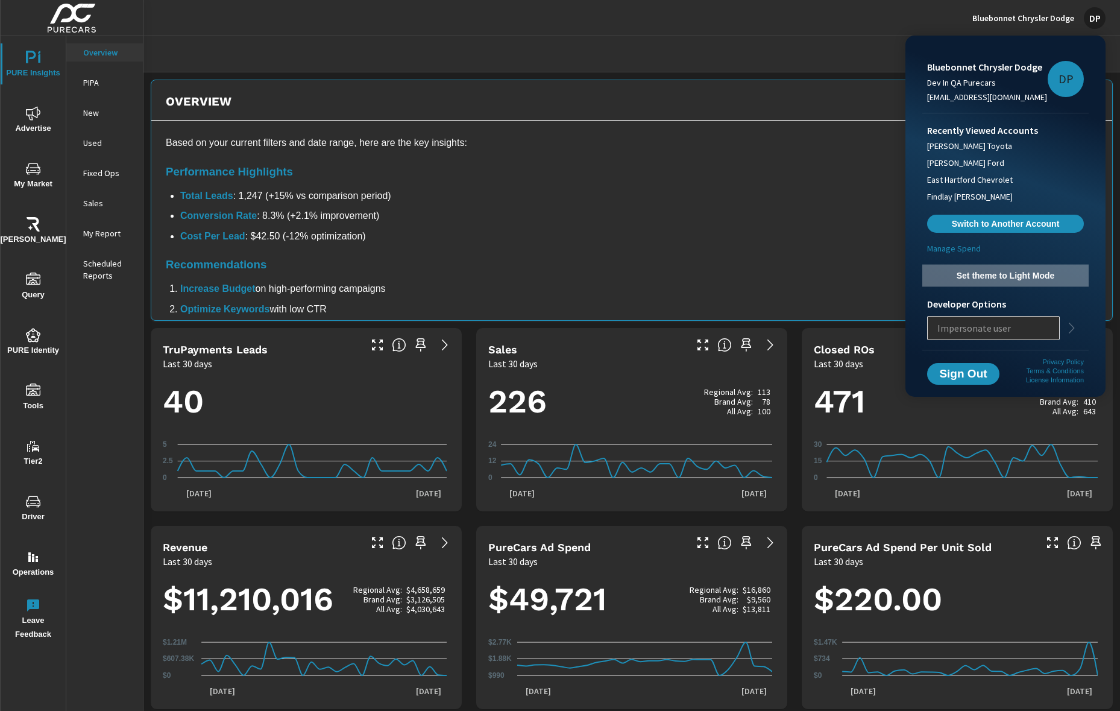
click at [1000, 278] on span "Set theme to Light Mode" at bounding box center [1006, 275] width 157 height 11
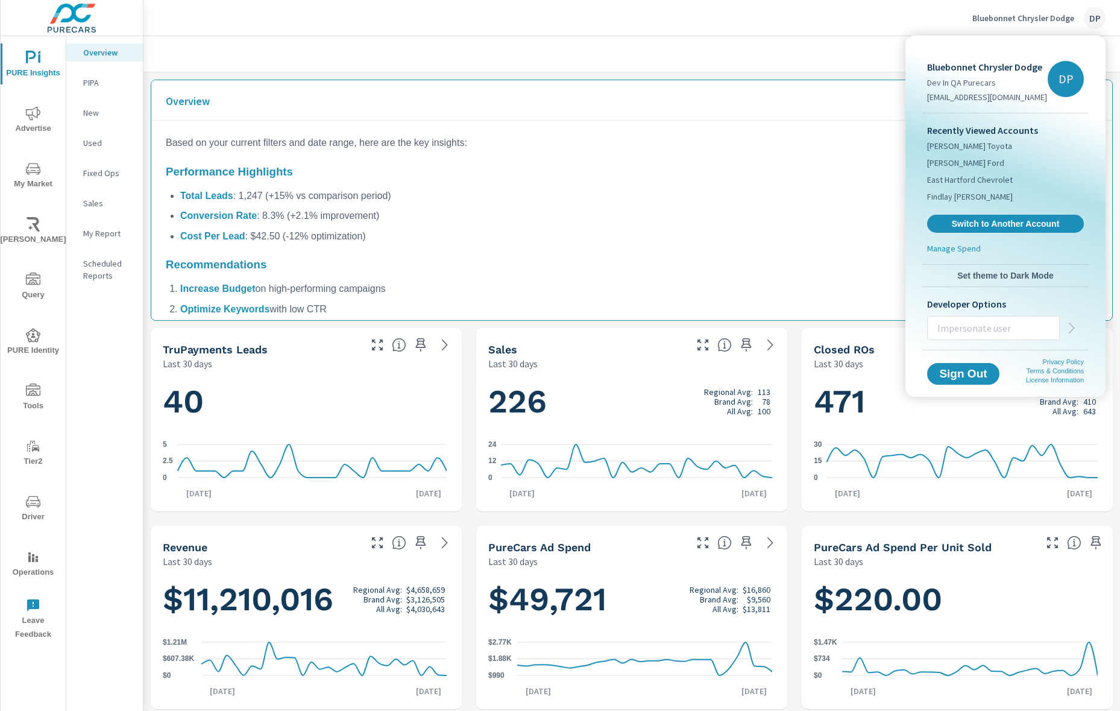
click at [679, 153] on div at bounding box center [560, 355] width 1120 height 711
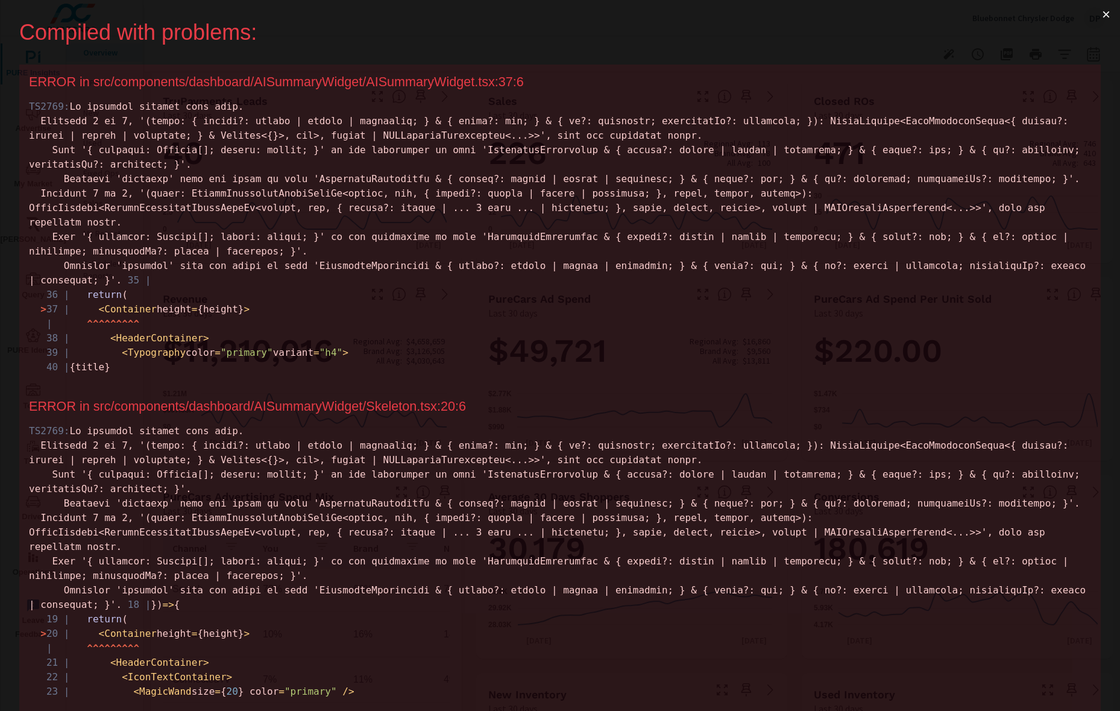
scroll to position [0, 0]
click at [1098, 12] on button "×" at bounding box center [1107, 14] width 28 height 29
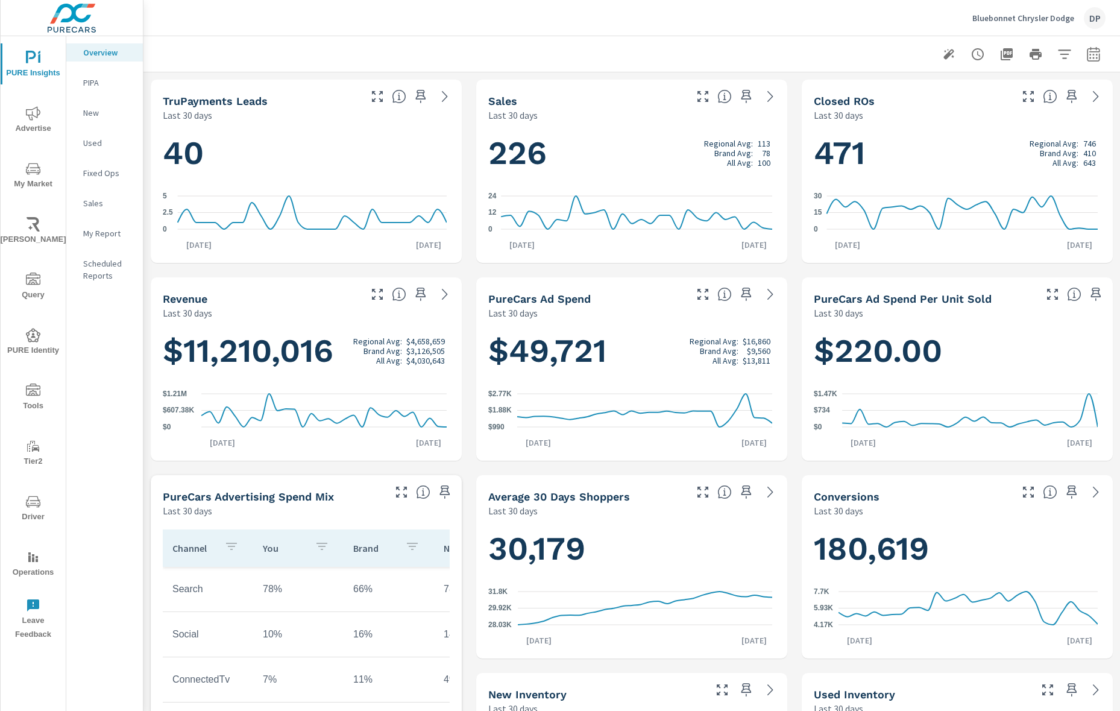
click at [937, 62] on button "button" at bounding box center [949, 54] width 24 height 24
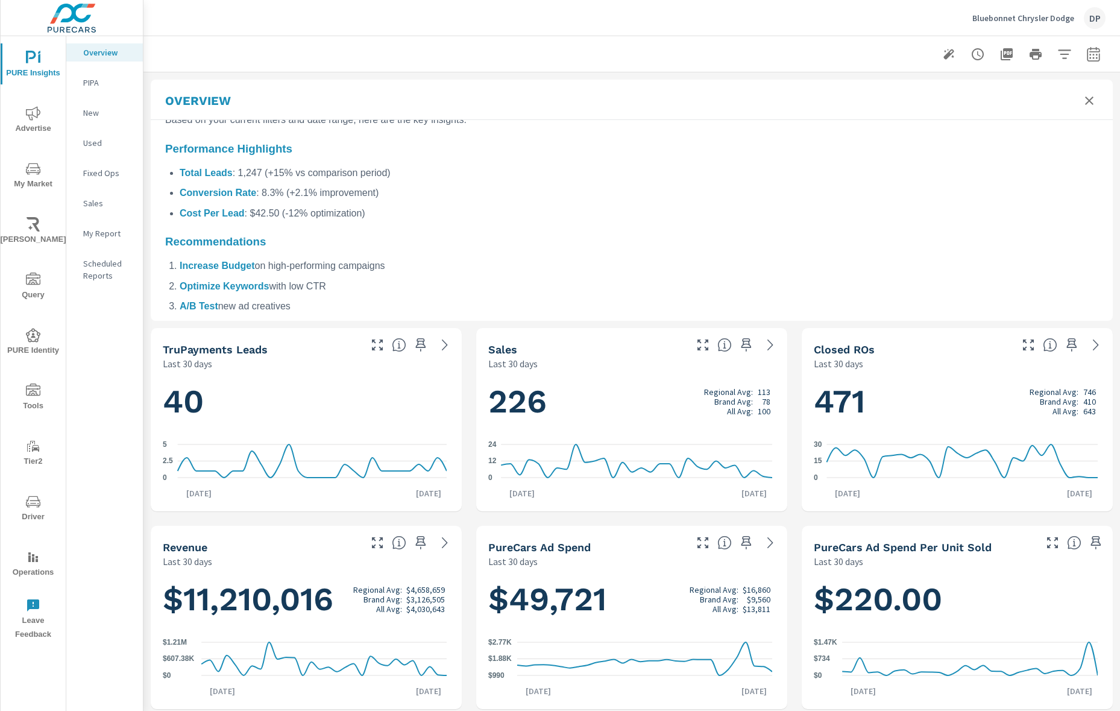
scroll to position [0, 0]
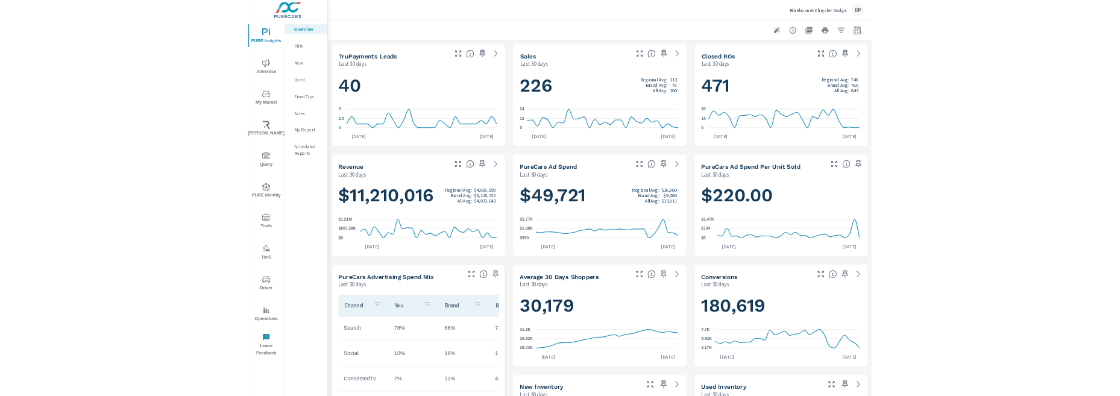
scroll to position [317, 0]
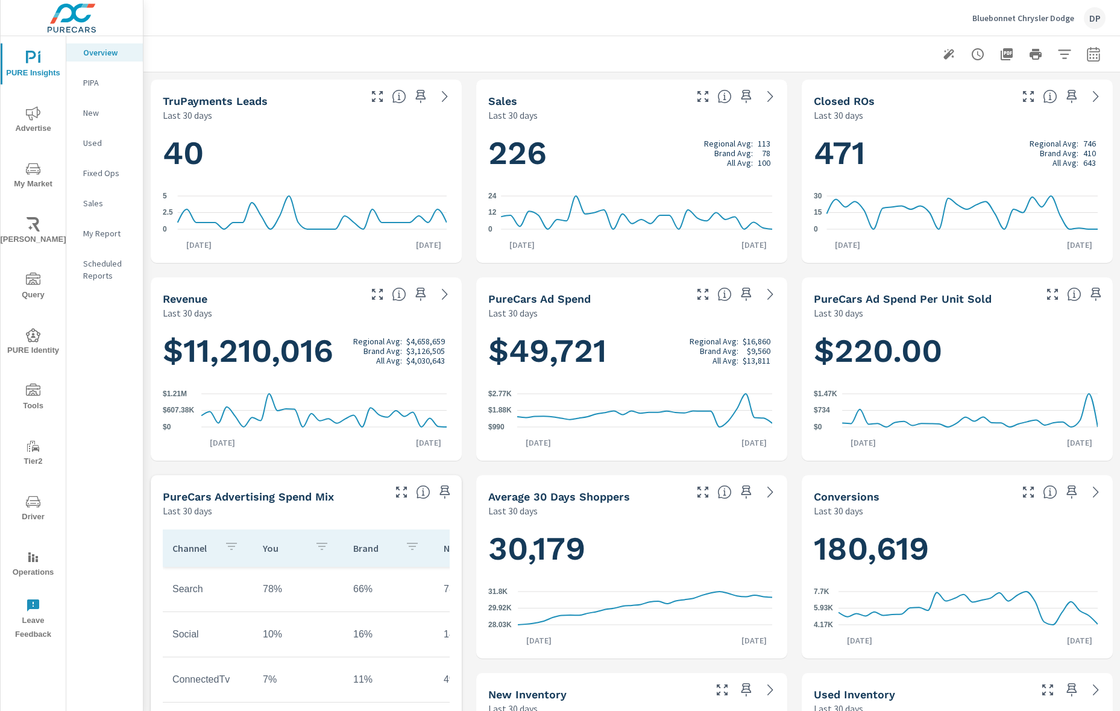
click at [760, 284] on div at bounding box center [738, 290] width 99 height 27
click at [948, 52] on button "button" at bounding box center [949, 54] width 24 height 24
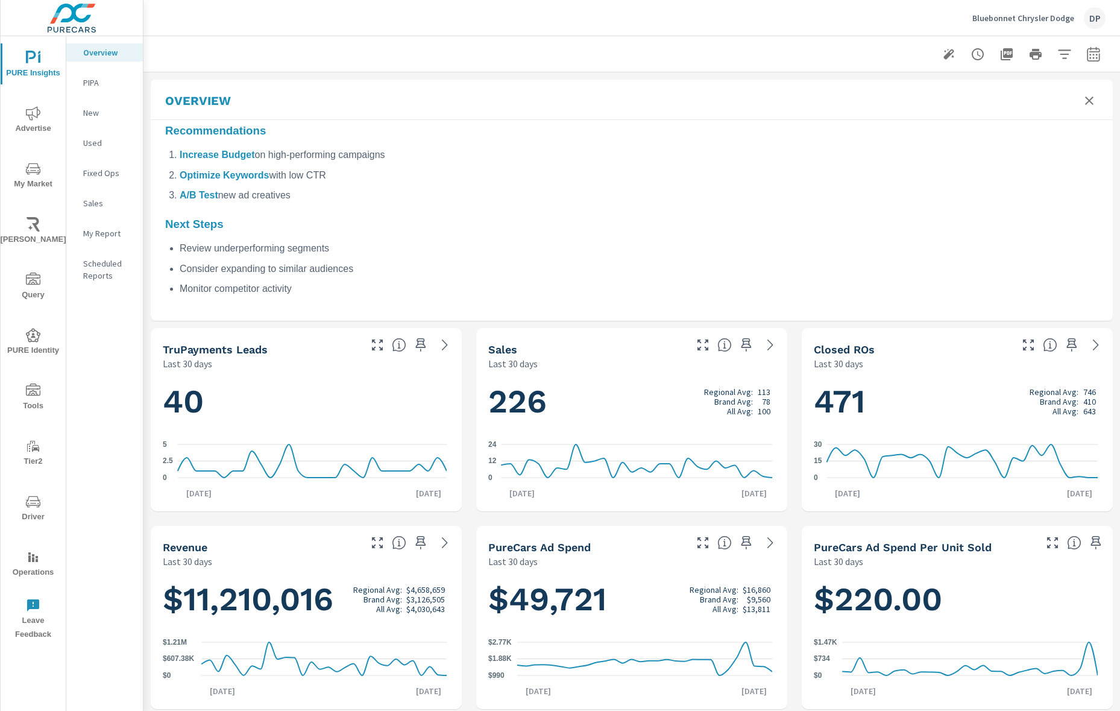
scroll to position [0, 0]
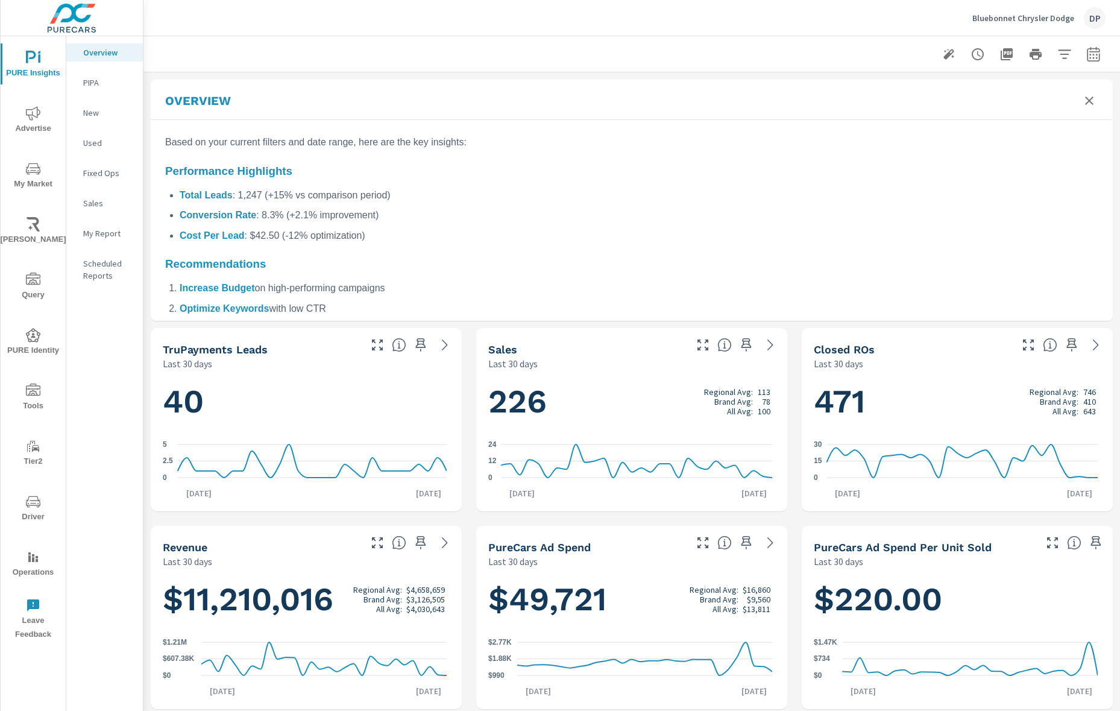
click at [83, 83] on div "PIPA" at bounding box center [104, 83] width 77 height 18
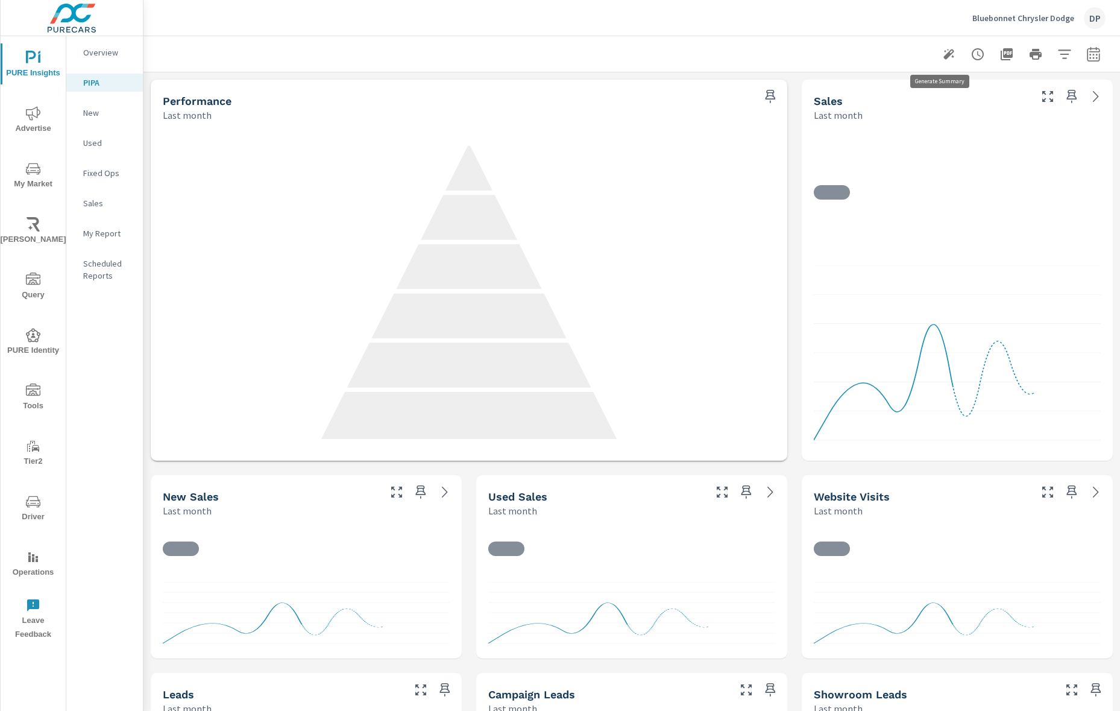
click at [942, 57] on icon "button" at bounding box center [949, 54] width 14 height 14
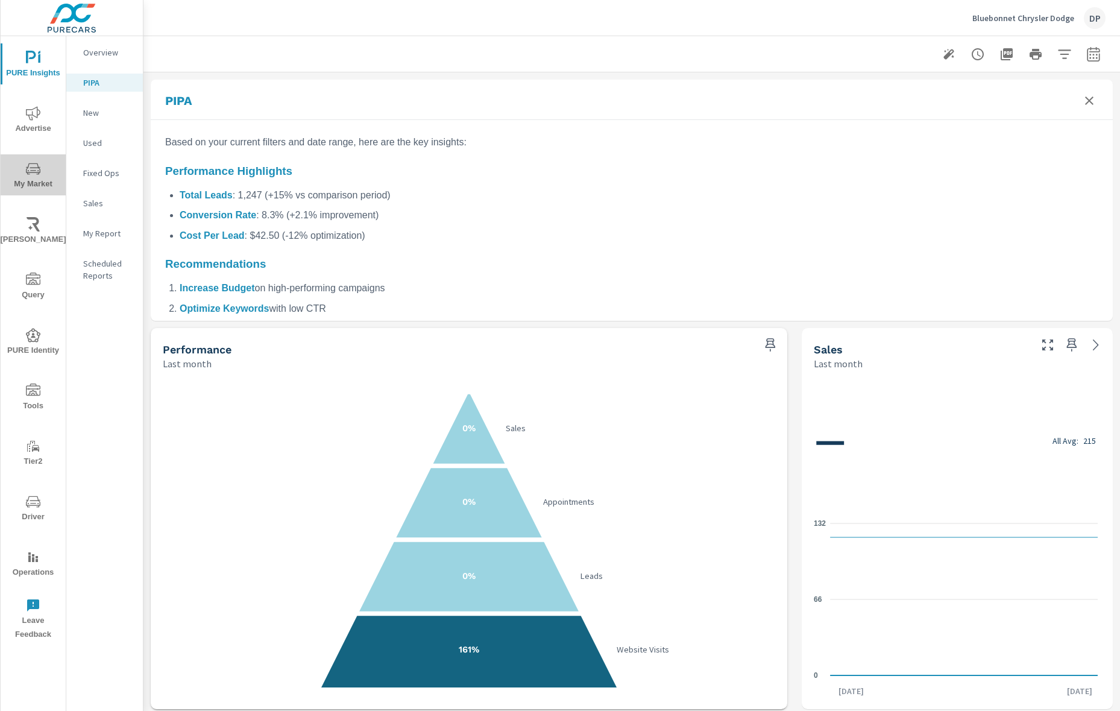
click at [31, 180] on span "My Market" at bounding box center [33, 177] width 58 height 30
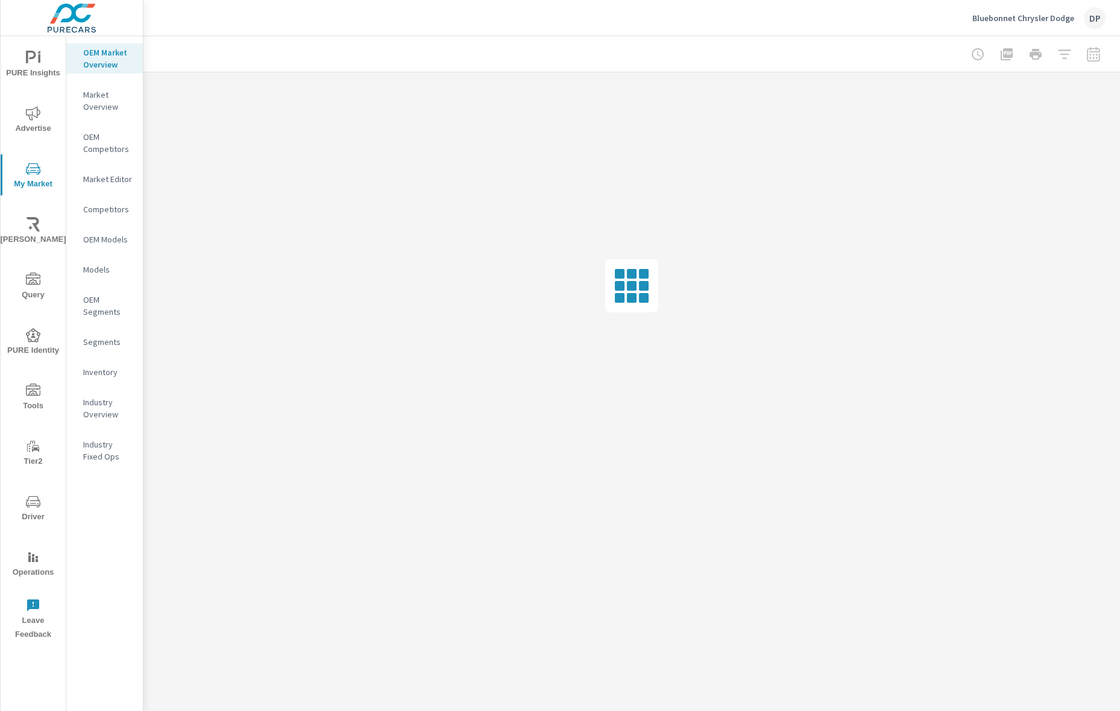
click at [103, 103] on p "Market Overview" at bounding box center [108, 101] width 50 height 24
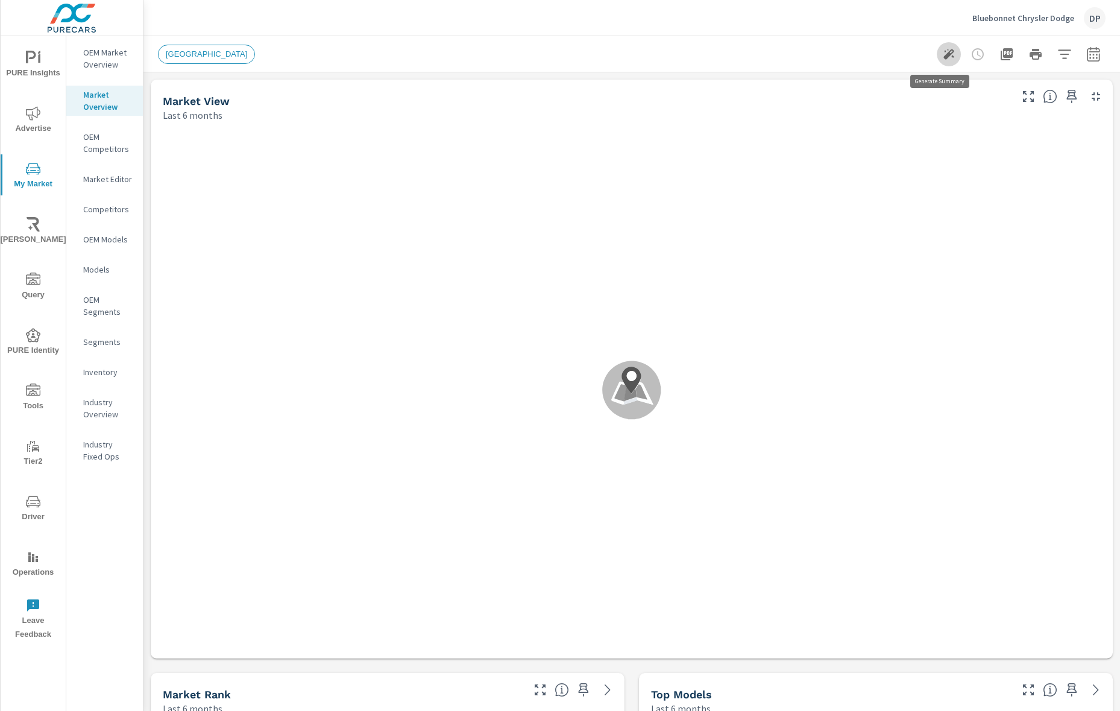
click at [944, 56] on icon "button" at bounding box center [949, 54] width 11 height 11
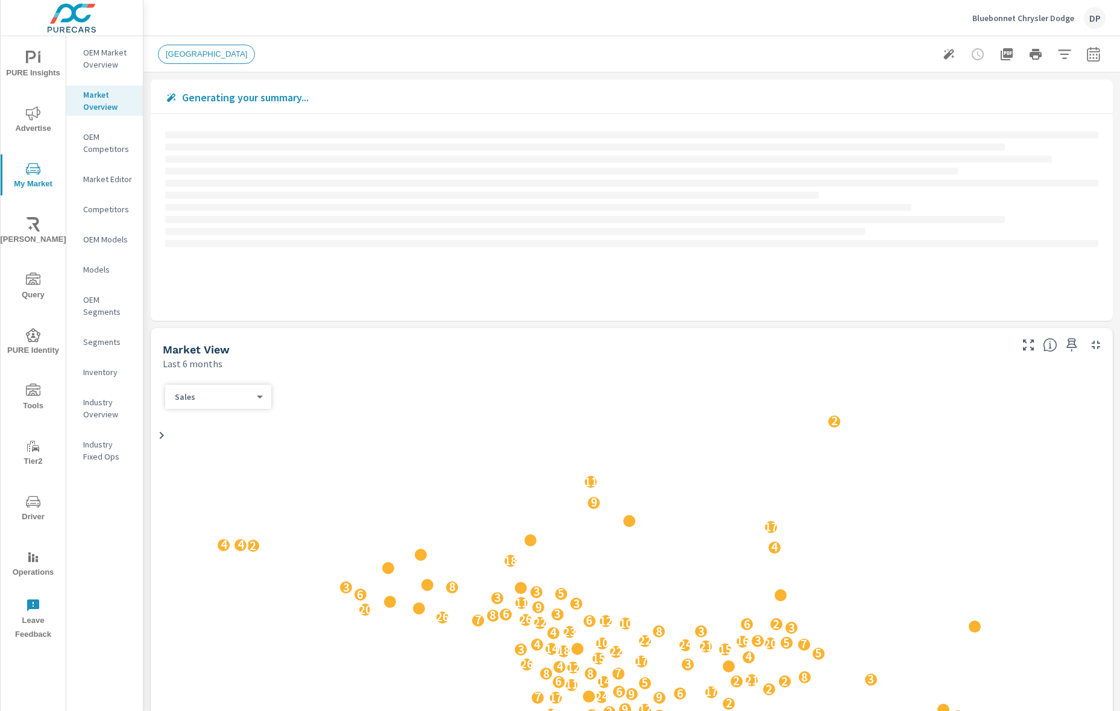
scroll to position [362, 0]
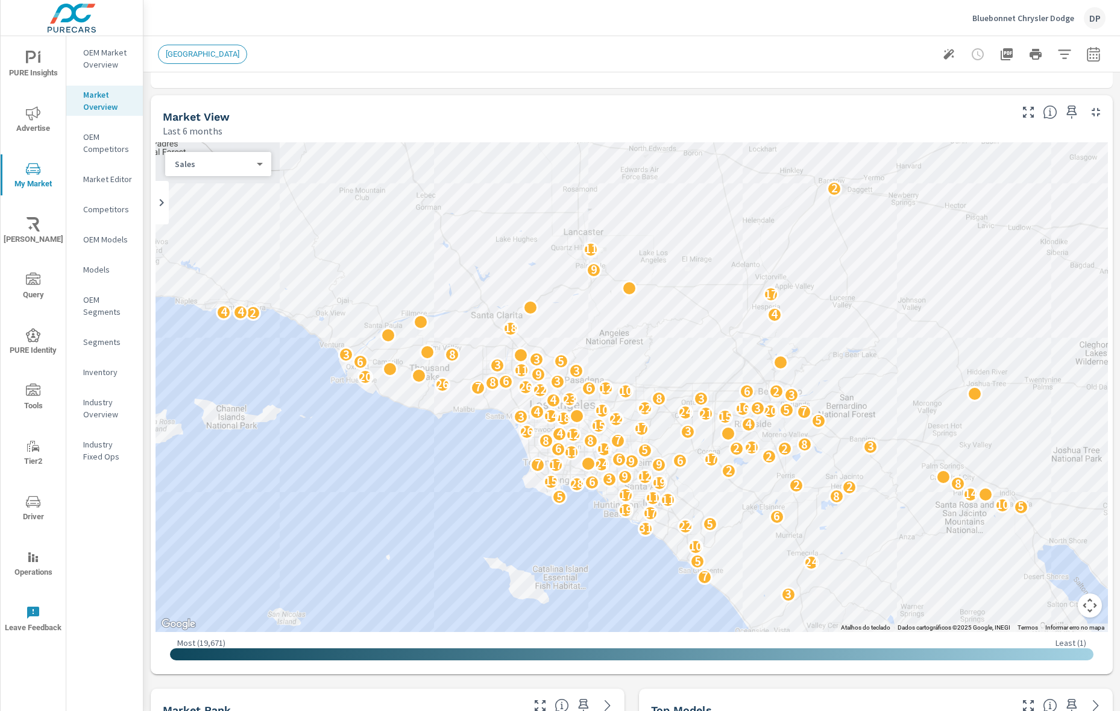
scroll to position [399, 0]
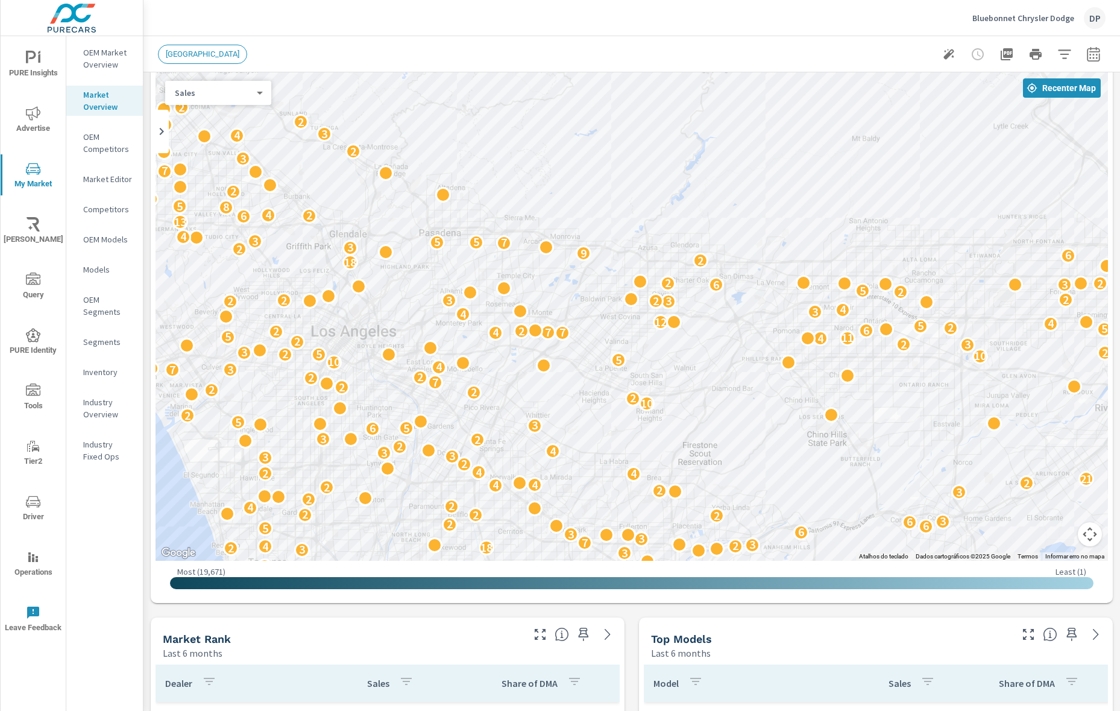
scroll to position [411, 0]
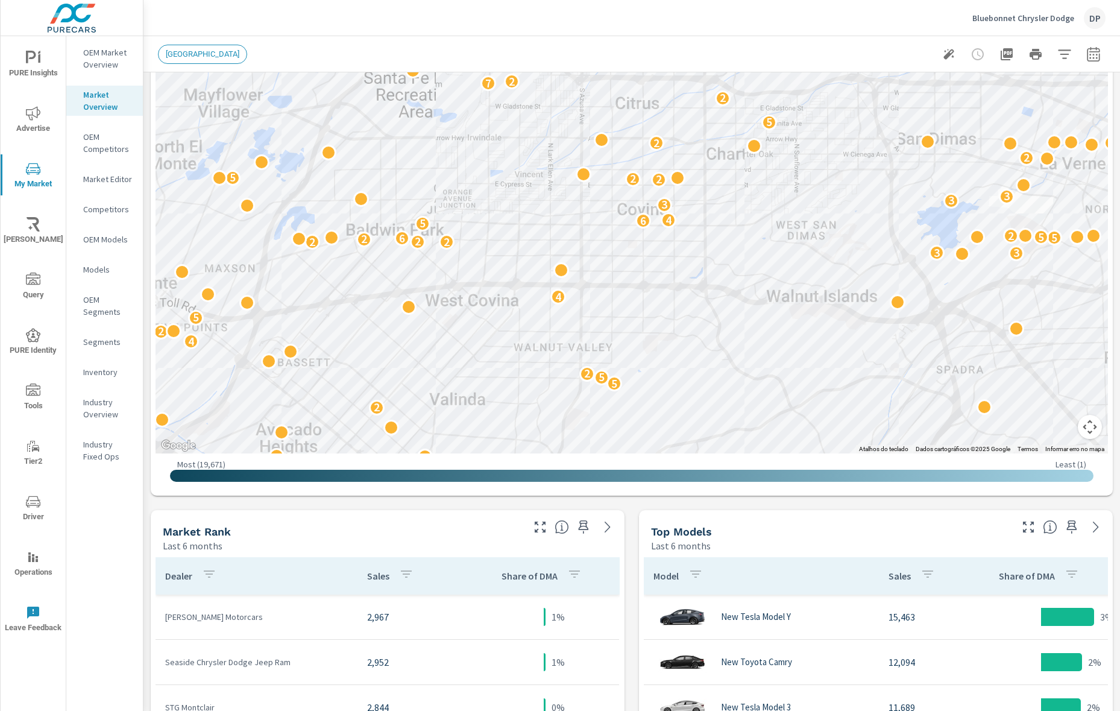
scroll to position [14, 0]
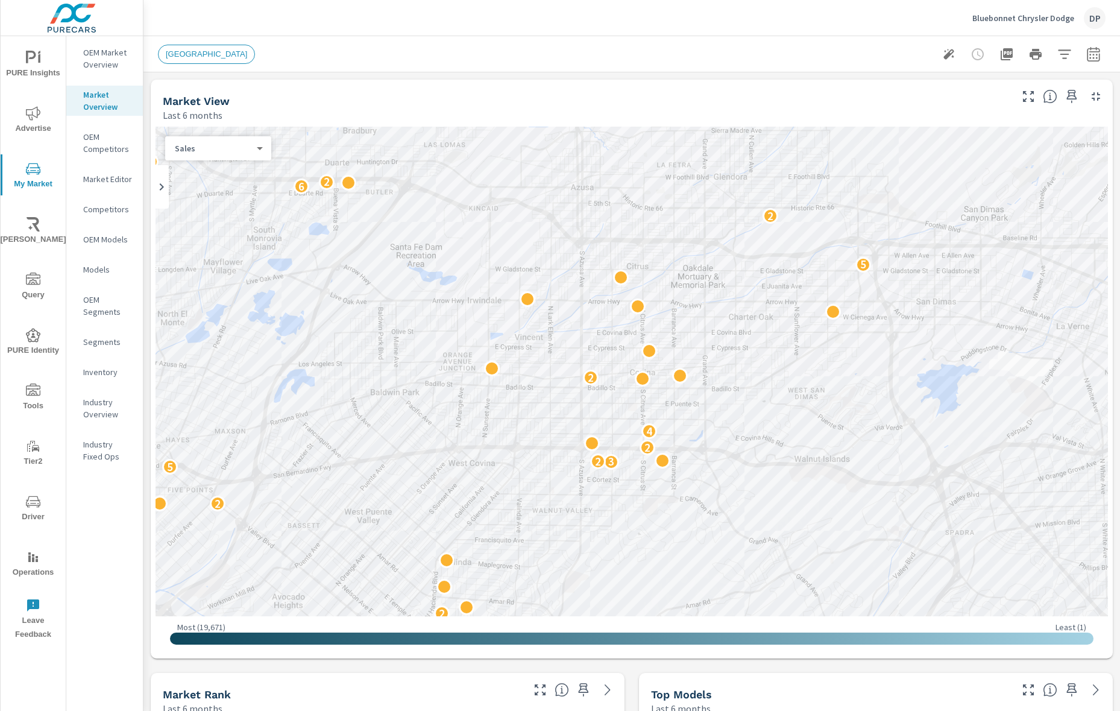
scroll to position [362, 0]
click at [944, 55] on icon "button" at bounding box center [949, 54] width 11 height 11
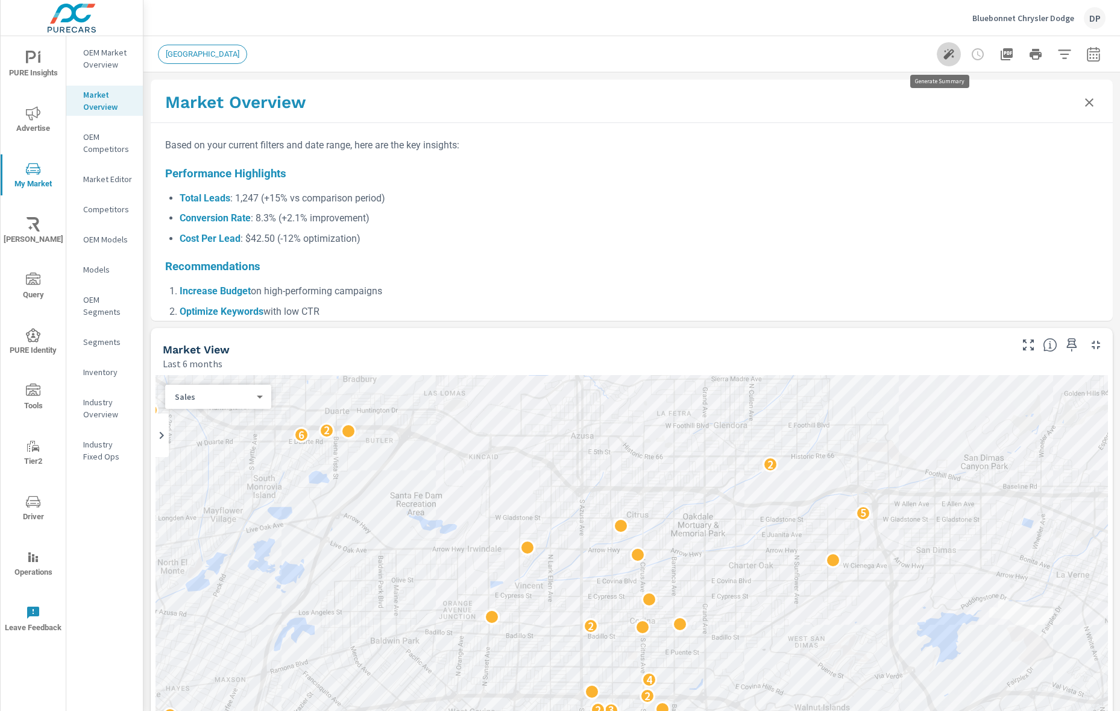
click at [944, 52] on icon "button" at bounding box center [949, 54] width 11 height 11
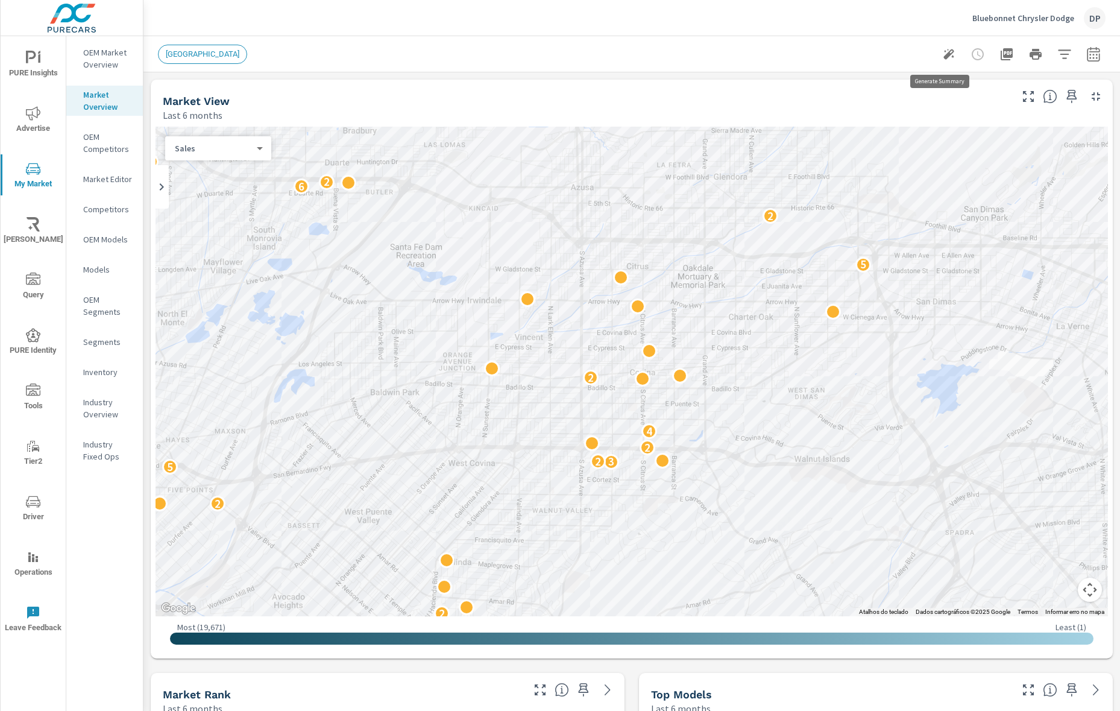
click at [943, 54] on icon "button" at bounding box center [949, 54] width 14 height 14
click at [942, 65] on button "button" at bounding box center [949, 54] width 24 height 24
